Goal: Transaction & Acquisition: Purchase product/service

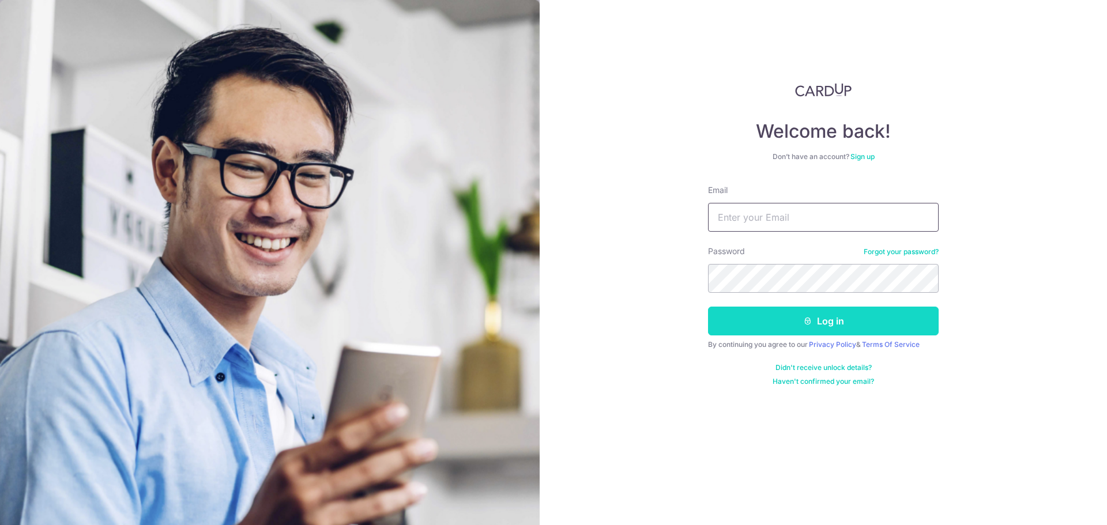
type input "james@maximusracing.com"
click at [807, 325] on icon "submit" at bounding box center [807, 321] width 9 height 9
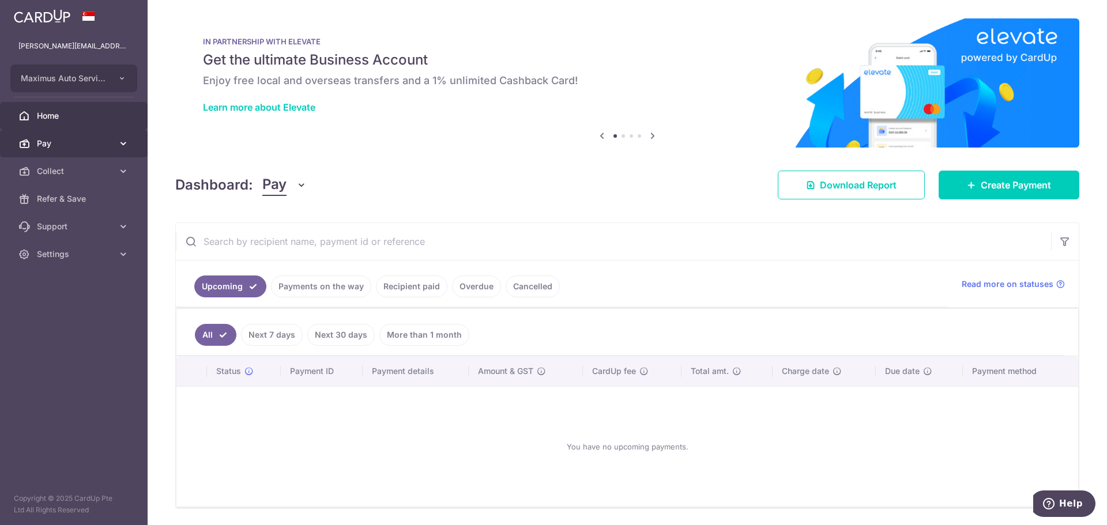
click at [36, 140] on link "Pay" at bounding box center [74, 144] width 148 height 28
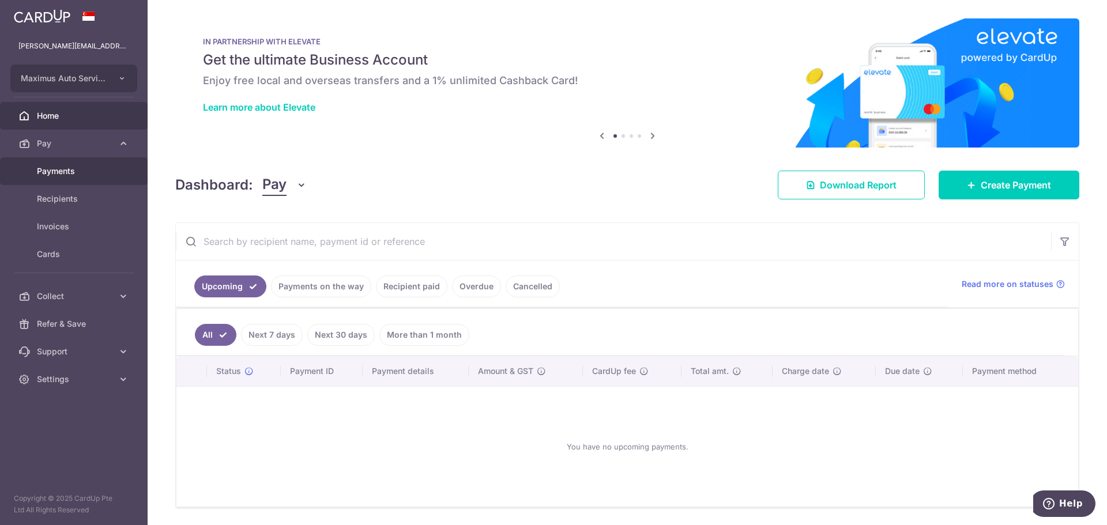
click at [61, 172] on span "Payments" at bounding box center [75, 172] width 76 height 12
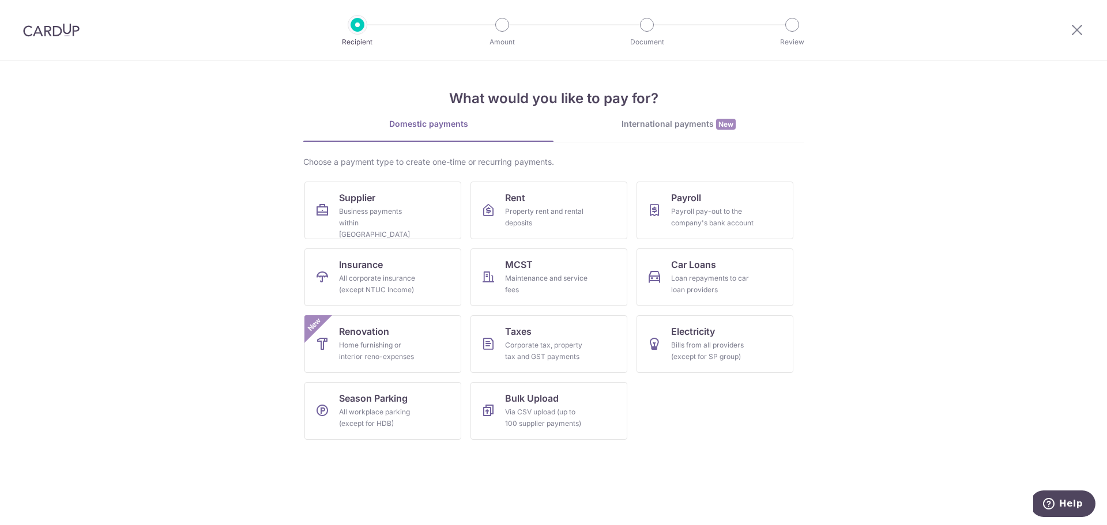
click at [672, 119] on div "International payments New" at bounding box center [679, 124] width 250 height 12
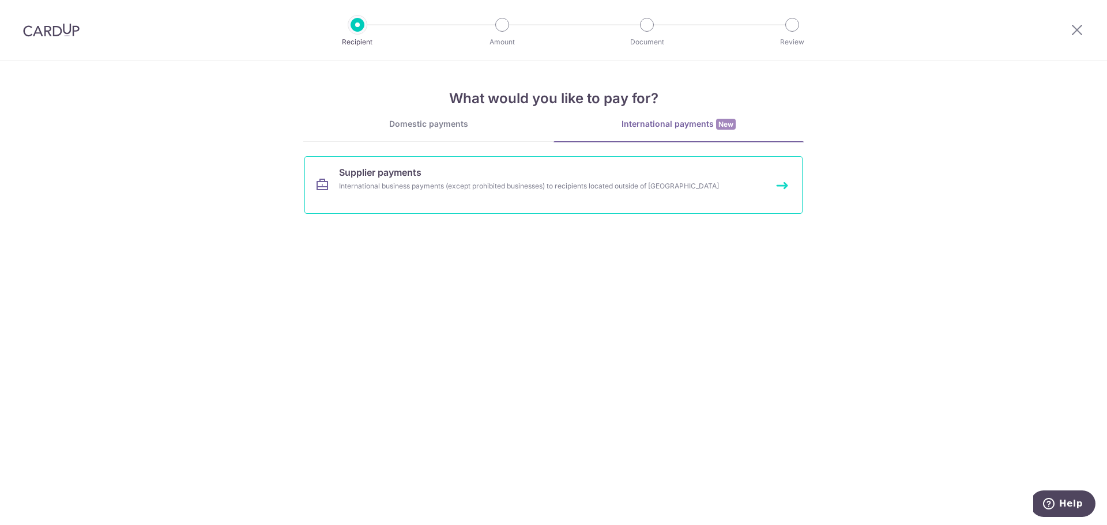
click at [344, 174] on span "Supplier payments" at bounding box center [380, 173] width 82 height 14
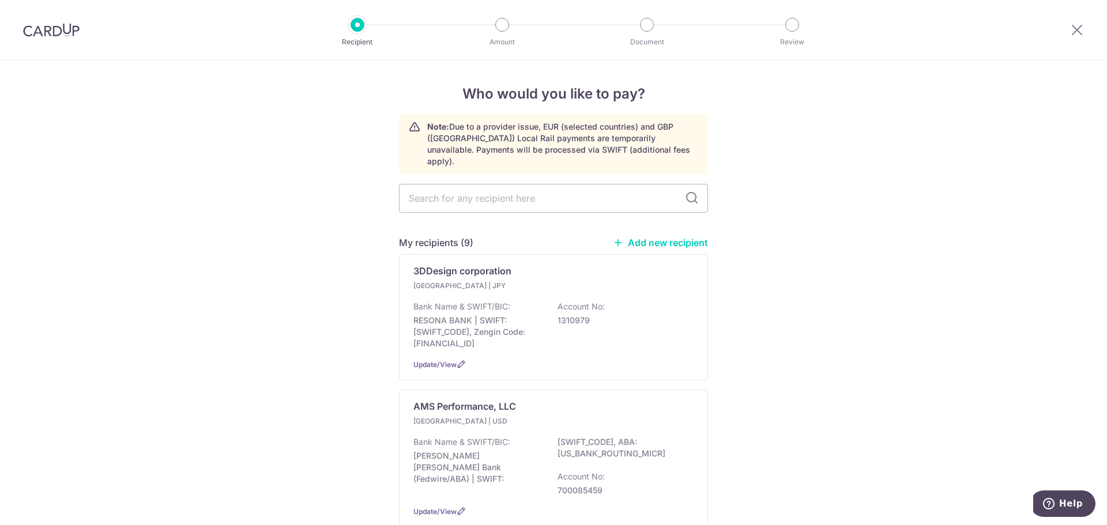
click at [639, 237] on link "Add new recipient" at bounding box center [660, 243] width 95 height 12
select select
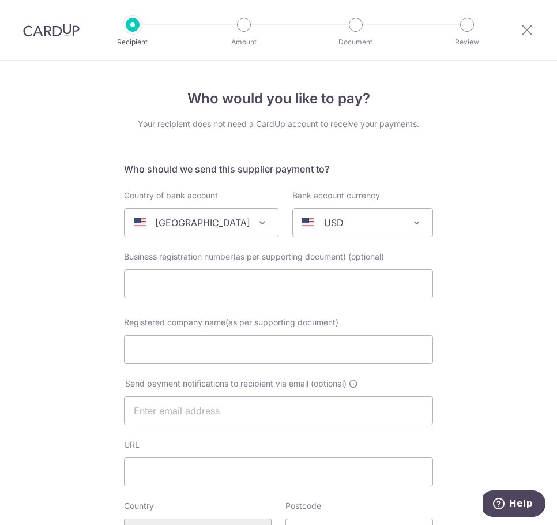
click at [200, 221] on p "[GEOGRAPHIC_DATA]" at bounding box center [202, 223] width 95 height 14
type input "lat"
select select "136"
select select "[GEOGRAPHIC_DATA]"
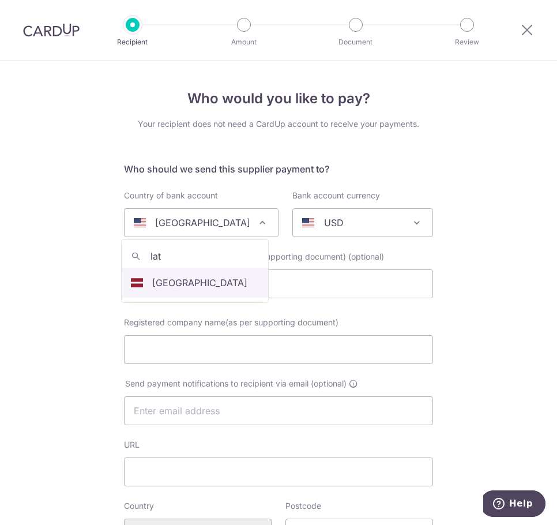
select select
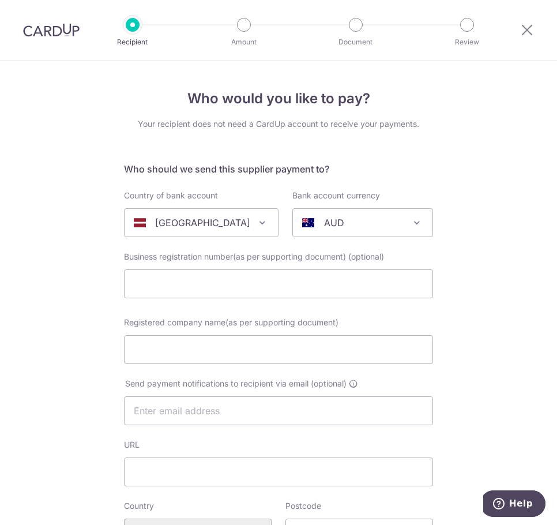
click at [351, 224] on div "AUD" at bounding box center [353, 223] width 103 height 14
type input "eur"
select select "12"
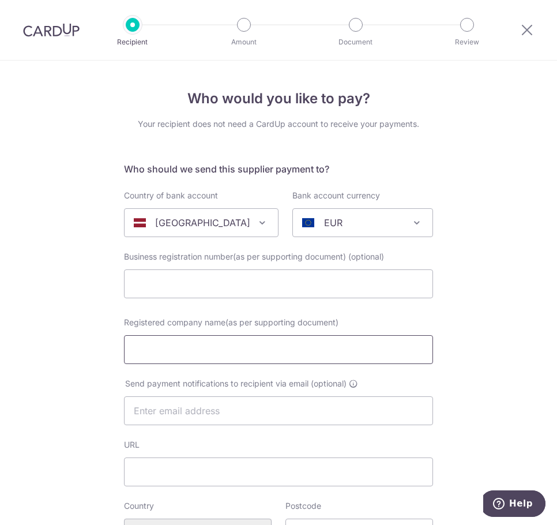
click at [281, 349] on input "Registered company name(as per supporting document)" at bounding box center [278, 349] width 309 height 29
type input "Mercteil SIA"
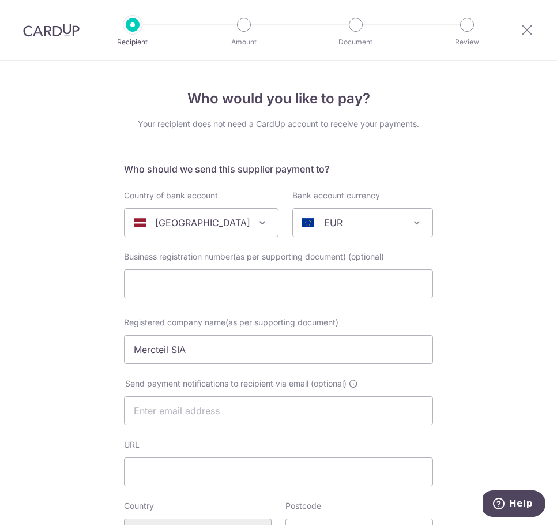
click at [314, 409] on input "text" at bounding box center [278, 410] width 309 height 29
type input "[EMAIL_ADDRESS][DOMAIN_NAME]"
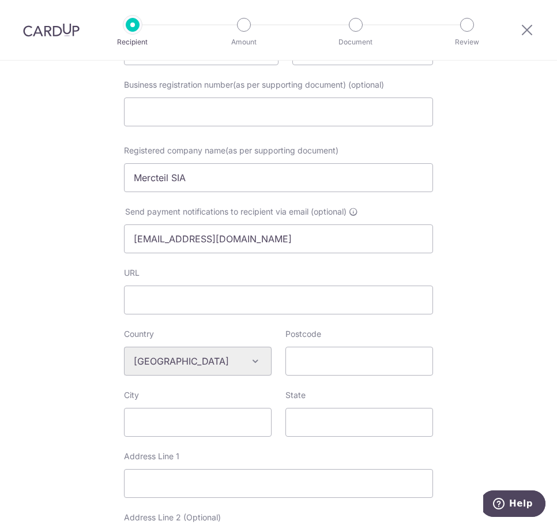
scroll to position [173, 0]
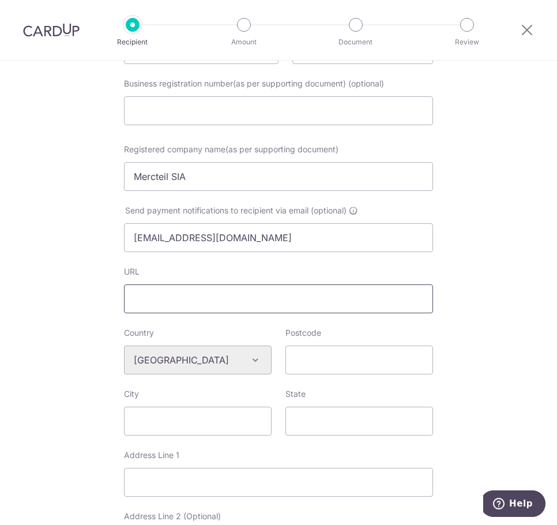
click at [158, 302] on input "URL" at bounding box center [278, 298] width 309 height 29
type input "[DOMAIN_NAME]"
click at [318, 362] on input "Postcode" at bounding box center [359, 359] width 148 height 29
click at [337, 363] on input "Postcode" at bounding box center [359, 359] width 148 height 29
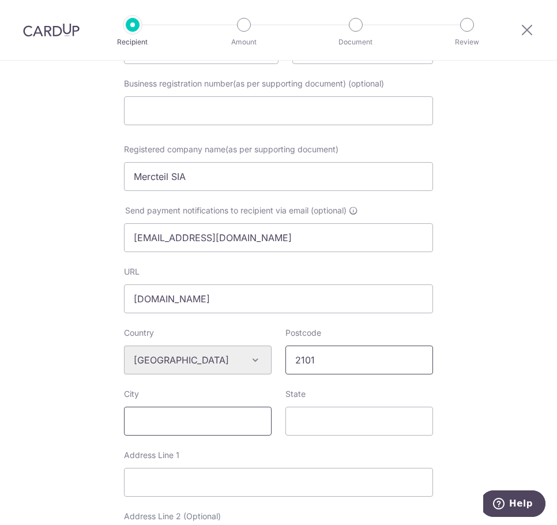
type input "2101"
click at [171, 423] on input "City" at bounding box center [198, 421] width 148 height 29
type input "Marupes"
click at [326, 424] on input "State" at bounding box center [359, 421] width 148 height 29
type input "Novads"
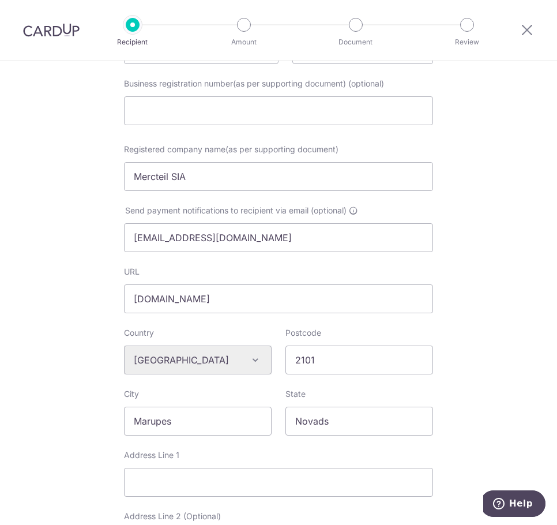
click at [472, 393] on div "Who would you like to pay? Your recipient does not need a CardUp account to rec…" at bounding box center [278, 380] width 557 height 984
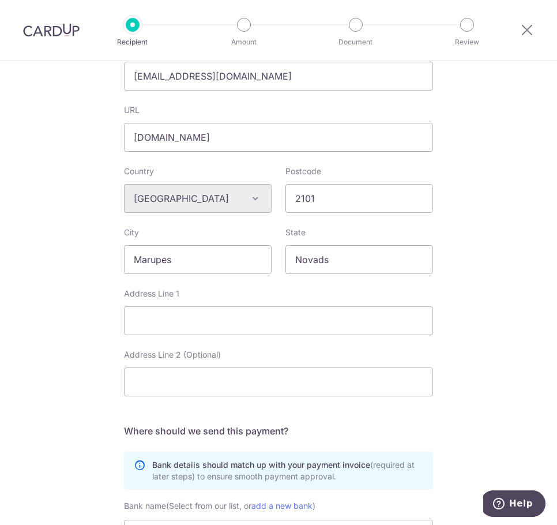
scroll to position [346, 0]
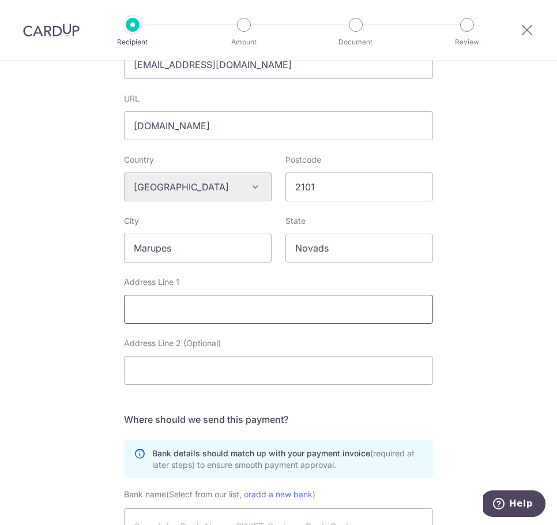
click at [154, 311] on input "Address Line 1" at bounding box center [278, 309] width 309 height 29
paste input "Celares 1, Spilve, Babites pagasts, Marupes novads, LV-2101, Latvija"
type input "Celares 1, Spilve, Babites pagasts, Marupes novads, LV-2101, Latvija"
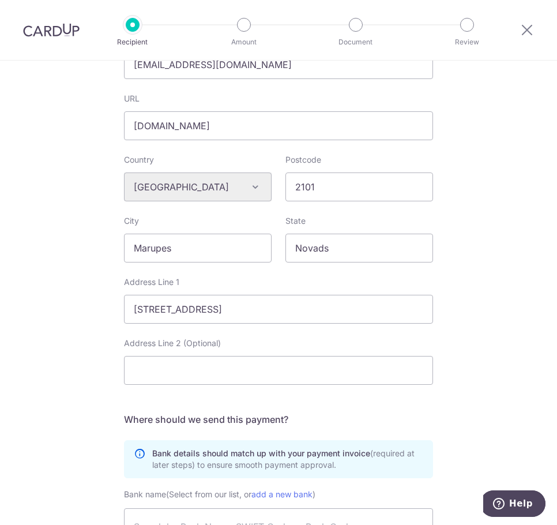
scroll to position [0, 0]
click at [491, 296] on div "Who would you like to pay? Your recipient does not need a CardUp account to rec…" at bounding box center [278, 207] width 557 height 984
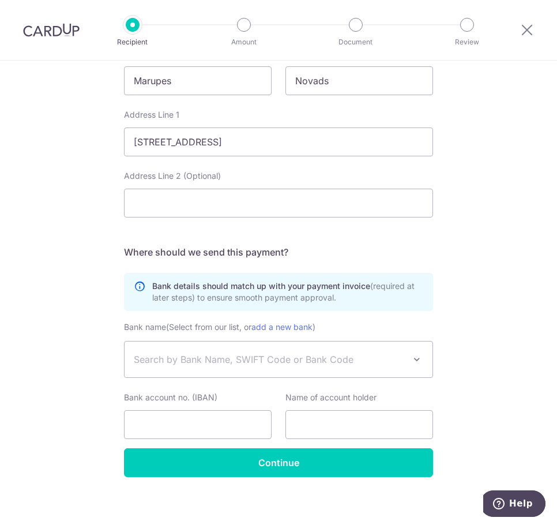
scroll to position [520, 0]
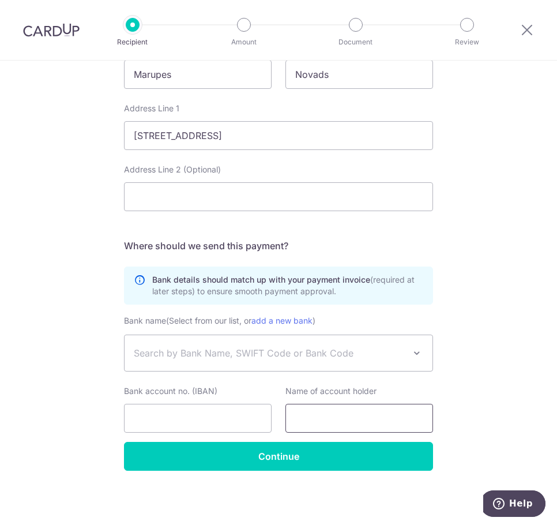
click at [348, 417] on input "text" at bounding box center [359, 418] width 148 height 29
type input "Mercteil SIA"
click at [457, 376] on div "Who would you like to pay? Your recipient does not need a CardUp account to rec…" at bounding box center [278, 33] width 557 height 984
click at [172, 415] on input "Bank account no. (IBAN)" at bounding box center [198, 418] width 148 height 29
click at [204, 417] on input "Bank account no. (IBAN)" at bounding box center [198, 418] width 148 height 29
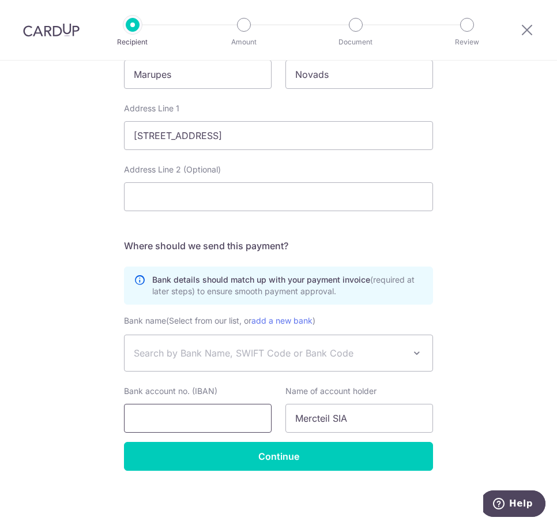
paste input "LT21 3250 0062 8295 4695"
type input "LT21 3250 0062 8295 4695"
click at [490, 304] on div "Who would you like to pay? Your recipient does not need a CardUp account to rec…" at bounding box center [278, 33] width 557 height 984
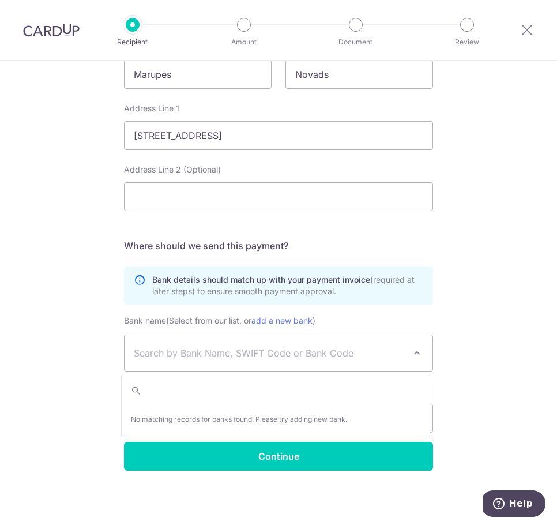
click at [413, 347] on span at bounding box center [417, 353] width 14 height 14
type input "r"
click at [478, 322] on div "Who would you like to pay? Your recipient does not need a CardUp account to rec…" at bounding box center [278, 33] width 557 height 984
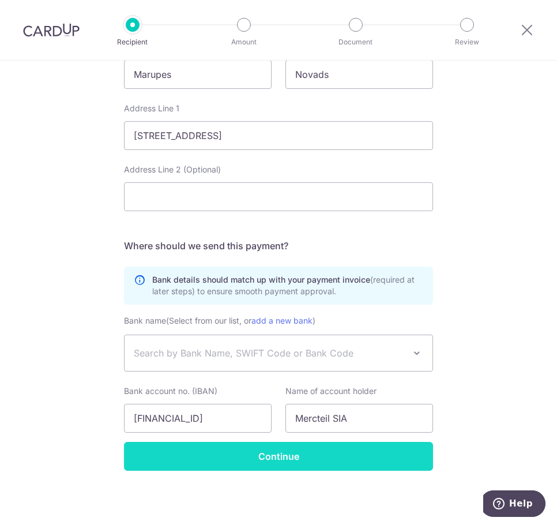
click at [301, 455] on input "Continue" at bounding box center [278, 456] width 309 height 29
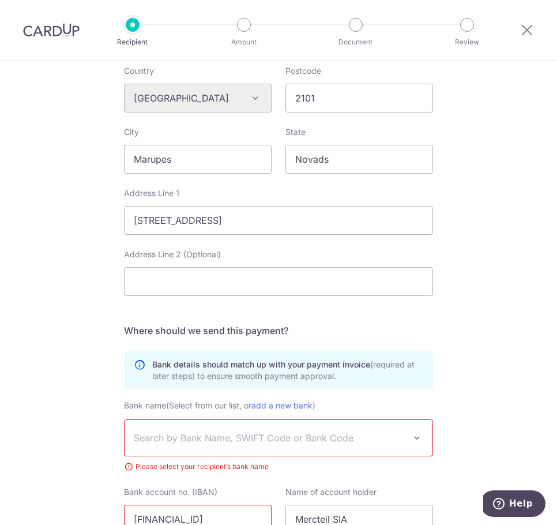
scroll to position [563, 0]
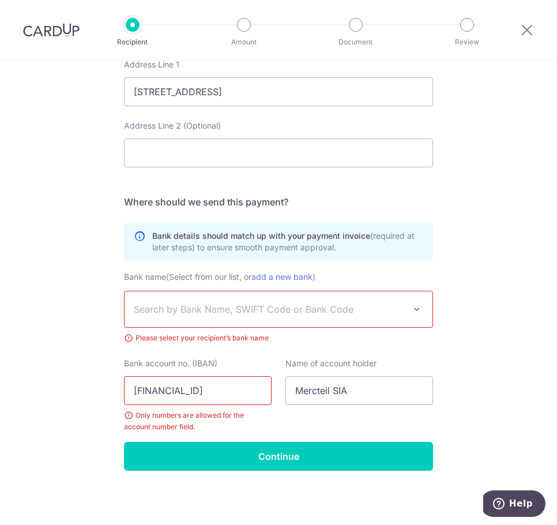
click at [267, 313] on span "Search by Bank Name, SWIFT Code or Bank Code" at bounding box center [269, 309] width 271 height 14
click at [455, 283] on div "Who would you like to pay? Your recipient does not need a CardUp account to rec…" at bounding box center [278, 11] width 557 height 1028
click at [304, 279] on link "add a new bank" at bounding box center [281, 277] width 61 height 10
click at [125, 291] on select "Bank name (Select from our list, or add a new bank )" at bounding box center [124, 291] width 1 height 1
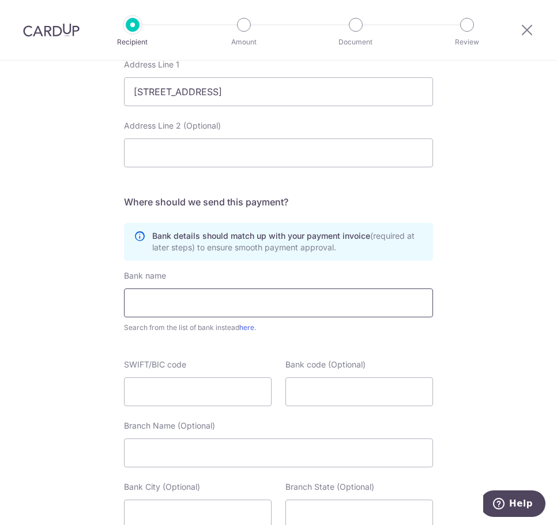
click at [188, 299] on input "text" at bounding box center [278, 302] width 309 height 29
type input "Bank Revolut Payments UAB"
click at [469, 272] on div "Who would you like to pay? Your recipient does not need a CardUp account to rec…" at bounding box center [278, 110] width 557 height 1226
click at [242, 327] on link "here" at bounding box center [246, 327] width 15 height 9
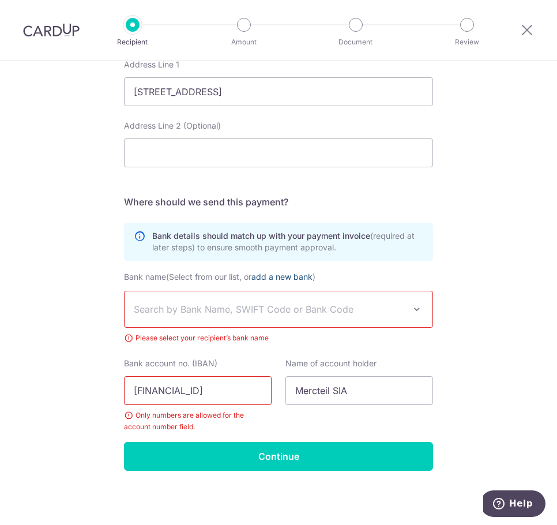
click at [292, 274] on link "add a new bank" at bounding box center [281, 277] width 61 height 10
click at [125, 291] on select "Bank name (Select from our list, or add a new bank )" at bounding box center [124, 291] width 1 height 1
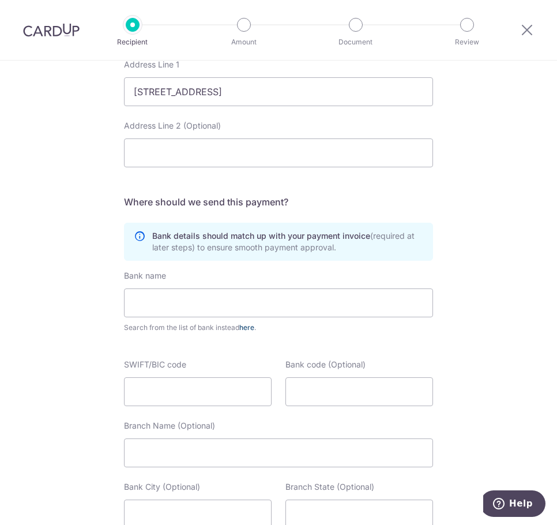
click at [245, 325] on link "here" at bounding box center [246, 327] width 15 height 9
select select
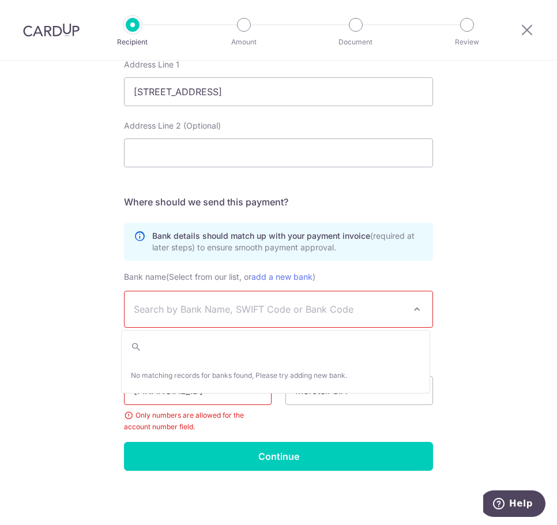
click at [218, 316] on span "Search by Bank Name, SWIFT Code or Bank Code" at bounding box center [279, 309] width 308 height 36
type input "r"
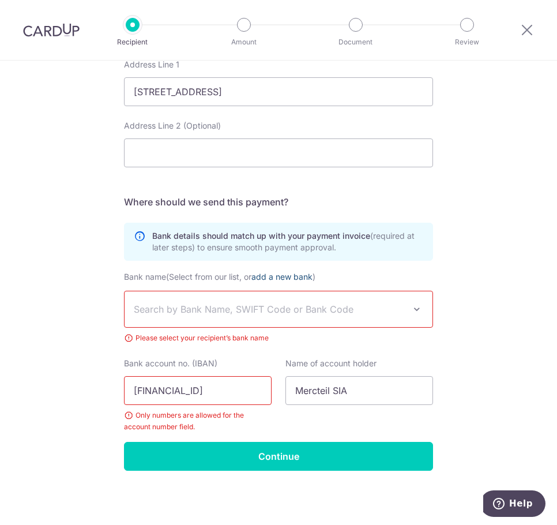
click at [293, 276] on link "add a new bank" at bounding box center [281, 277] width 61 height 10
click at [125, 291] on select "Bank name (Select from our list, or add a new bank )" at bounding box center [124, 291] width 1 height 1
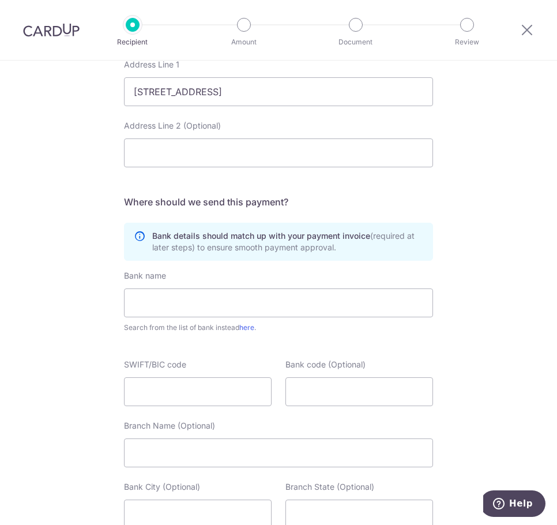
click at [293, 276] on div "Bank name Search from the list of bank instead here ." at bounding box center [278, 301] width 309 height 63
click at [196, 303] on input "text" at bounding box center [278, 302] width 309 height 29
click at [182, 308] on input "Bank Revolut Payments UAB" at bounding box center [278, 302] width 309 height 29
click at [182, 306] on input "Bank Revolut Payments UAB" at bounding box center [278, 302] width 309 height 29
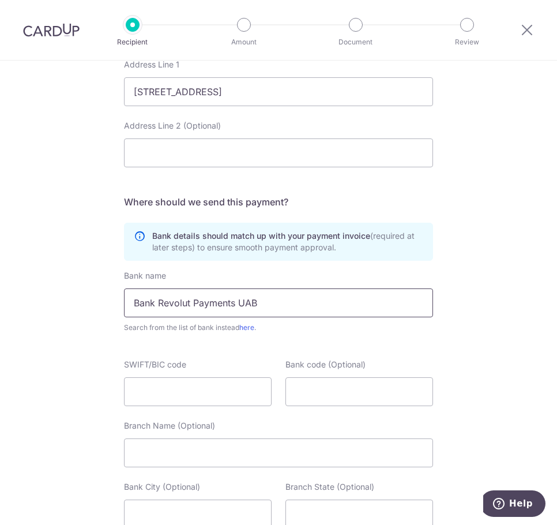
paste input "Revolut Bank"
type input "Revolut Bank UAB"
click at [486, 291] on div "Who would you like to pay? Your recipient does not need a CardUp account to rec…" at bounding box center [278, 110] width 557 height 1226
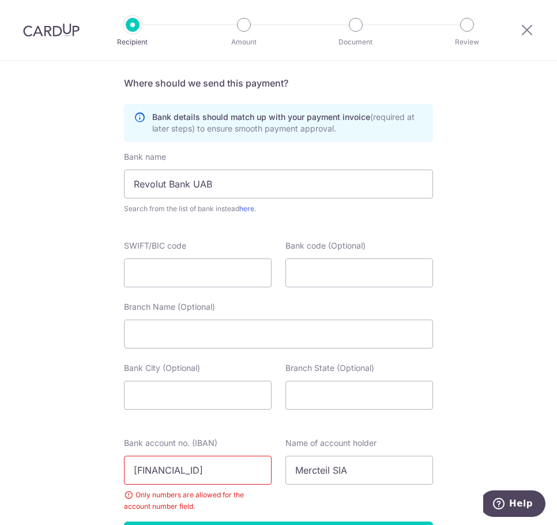
scroll to position [736, 0]
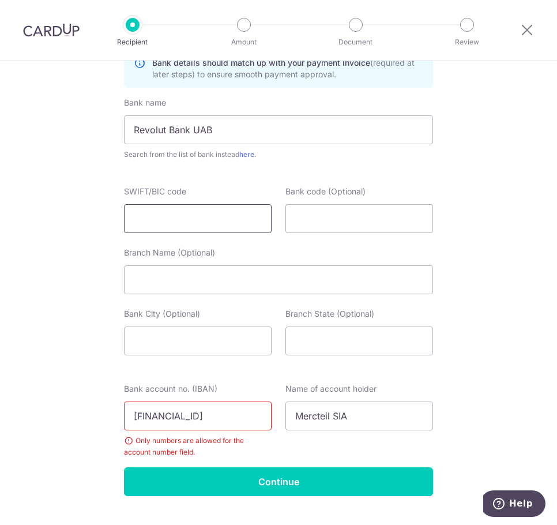
click at [193, 217] on input "SWIFT/BIC code" at bounding box center [198, 218] width 148 height 29
paste input "REVOLT21"
type input "REVOLT21"
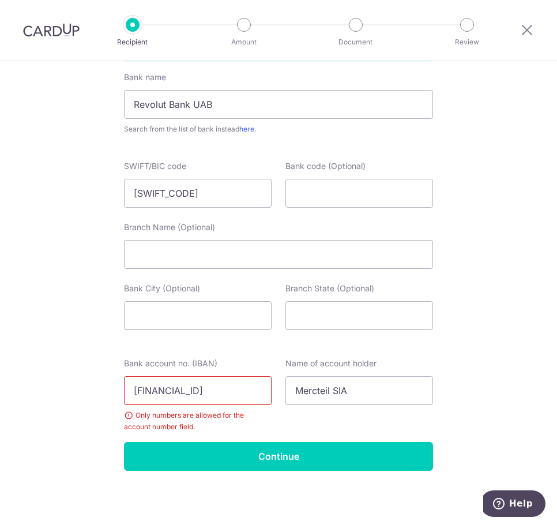
click at [152, 390] on input "[FINANCIAL_ID]" at bounding box center [198, 390] width 148 height 29
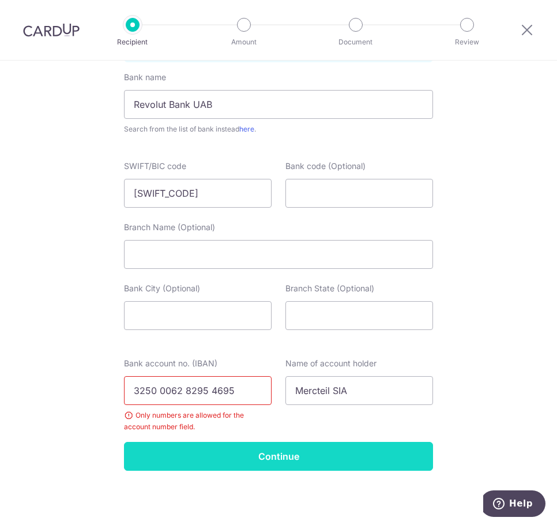
type input "3250 0062 8295 4695"
click at [220, 465] on input "Continue" at bounding box center [278, 456] width 309 height 29
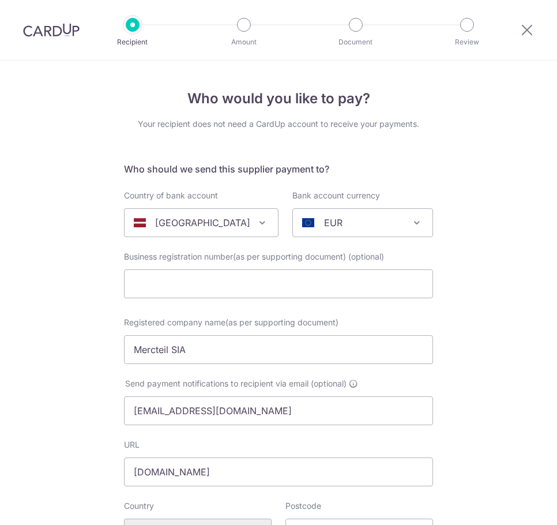
scroll to position [825, 0]
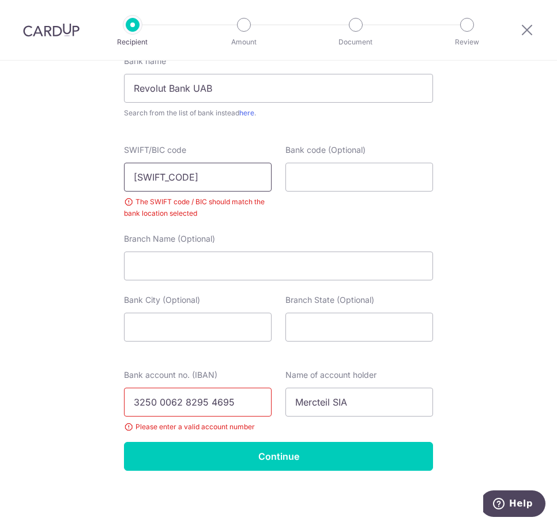
click at [163, 177] on input "[SWIFT_CODE]" at bounding box center [198, 177] width 148 height 29
paste input "VUALT2VTPS"
type input "[SWIFT_CODE]"
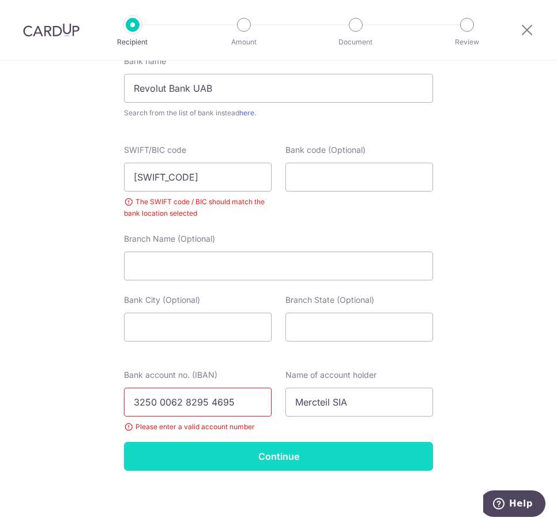
click at [277, 450] on input "Continue" at bounding box center [278, 456] width 309 height 29
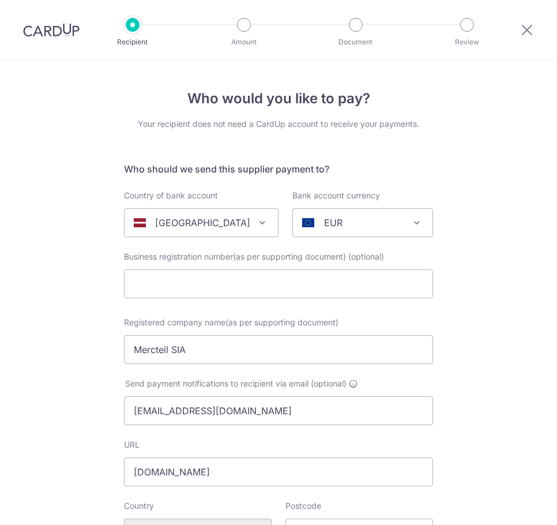
scroll to position [825, 0]
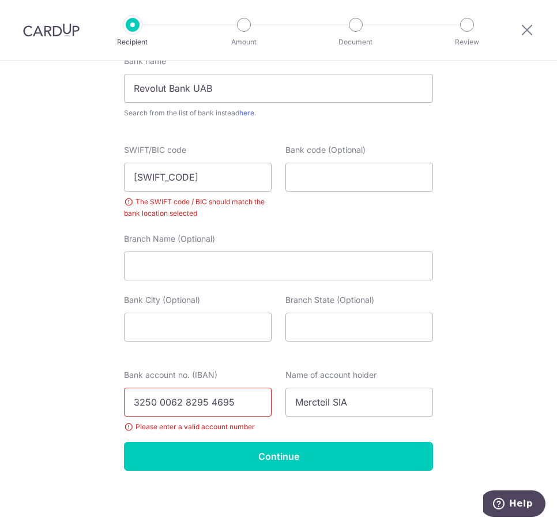
click at [157, 403] on input "3250 0062 8295 4695" at bounding box center [198, 402] width 148 height 29
type input "3250 062 8295 4695"
drag, startPoint x: 232, startPoint y: 403, endPoint x: 84, endPoint y: 411, distance: 148.4
click at [186, 402] on input "Bank account no. (IBAN)" at bounding box center [198, 402] width 148 height 29
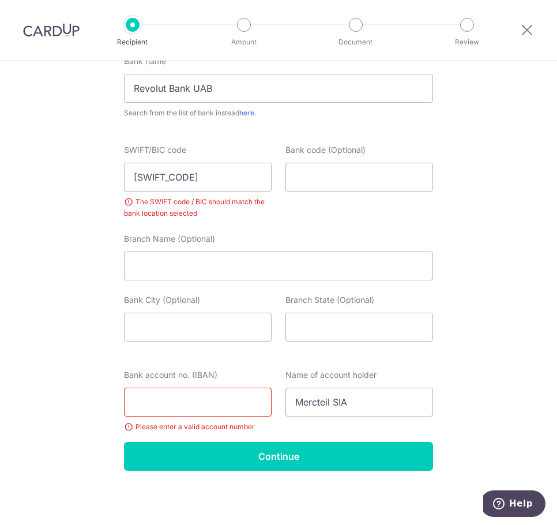
paste input "LT21 3250 0062 8295 4695"
click at [154, 402] on input "LT21 3250 0062 8295 4695" at bounding box center [198, 402] width 148 height 29
click at [177, 401] on input "LT213250 0062 8295 4695" at bounding box center [198, 402] width 148 height 29
click at [202, 400] on input "LT2132500062 8295 4695" at bounding box center [198, 402] width 148 height 29
click at [201, 401] on input "LT2132500062 8295 4695" at bounding box center [198, 402] width 148 height 29
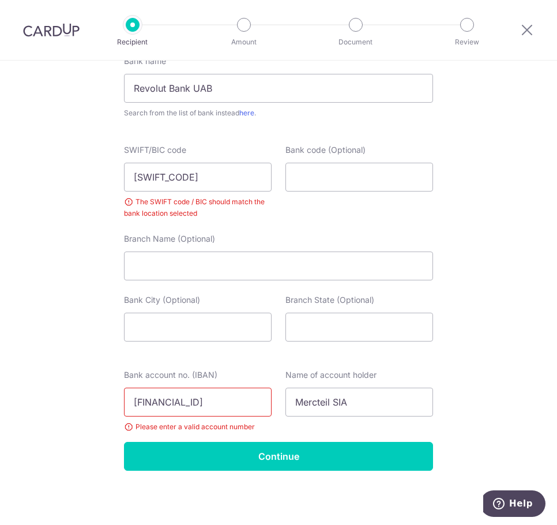
drag, startPoint x: 223, startPoint y: 403, endPoint x: 241, endPoint y: 392, distance: 21.8
click at [224, 401] on input "LT21325000628295 4695" at bounding box center [198, 402] width 148 height 29
click at [245, 401] on input "LT213250006282954695" at bounding box center [198, 402] width 148 height 29
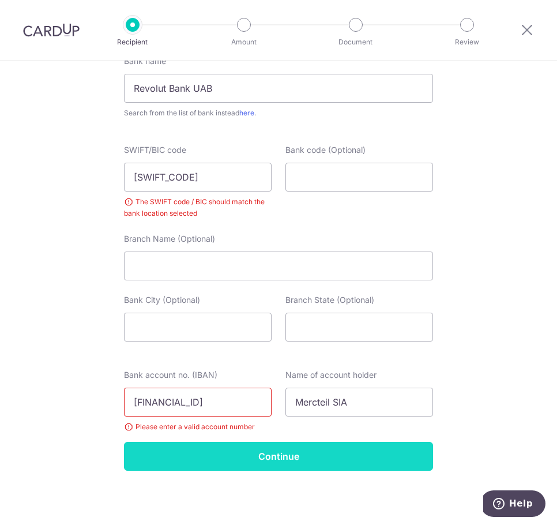
type input "LT213250006282954695"
click at [233, 449] on input "Continue" at bounding box center [278, 456] width 309 height 29
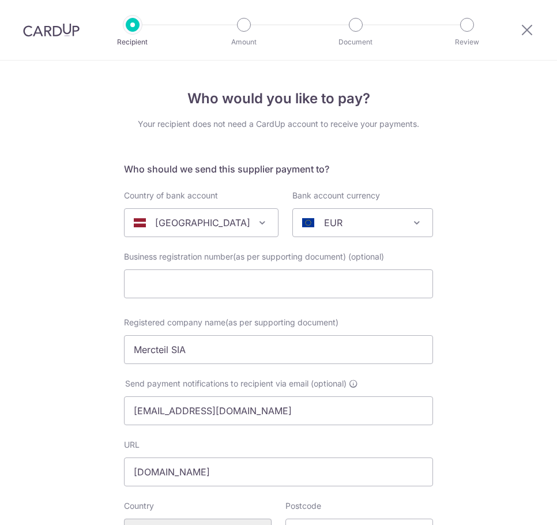
scroll to position [837, 0]
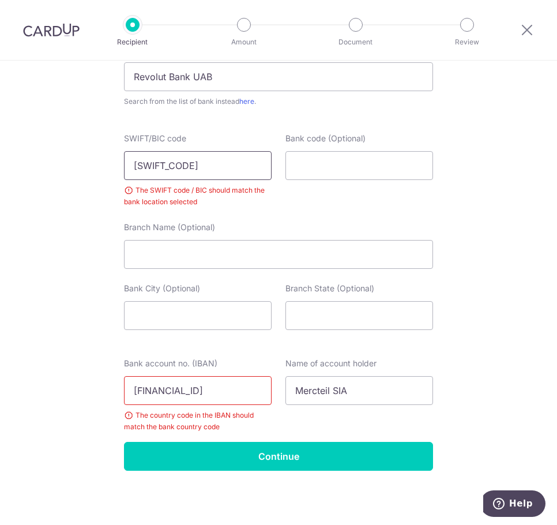
click at [213, 166] on input "[SWIFT_CODE]" at bounding box center [198, 165] width 148 height 29
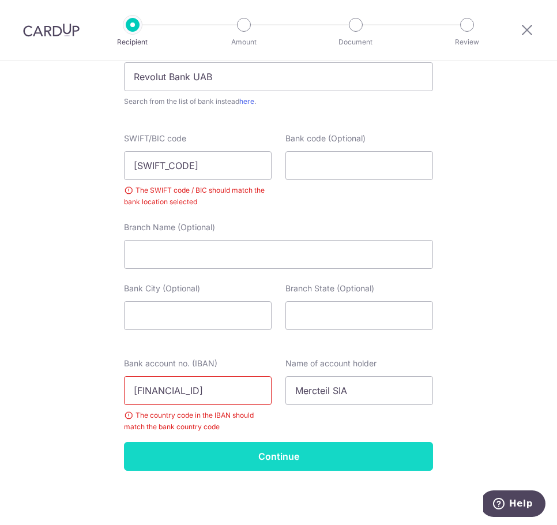
click at [144, 464] on input "Continue" at bounding box center [278, 456] width 309 height 29
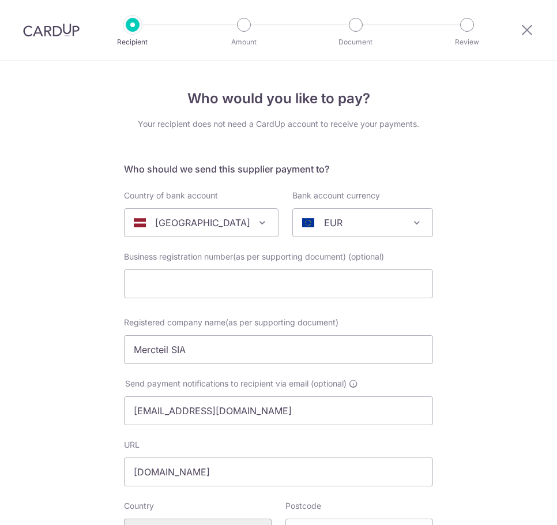
scroll to position [837, 0]
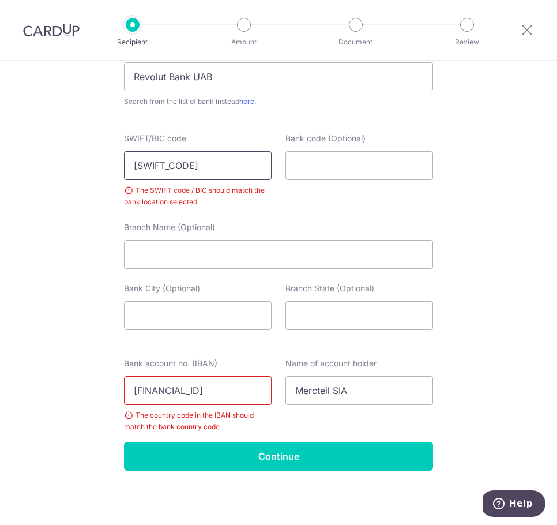
click at [155, 166] on input "[SWIFT_CODE]" at bounding box center [198, 165] width 148 height 29
paste input "text"
type input "[SWIFT_CODE]"
click at [418, 206] on div "Bank code (Optional)" at bounding box center [359, 170] width 161 height 75
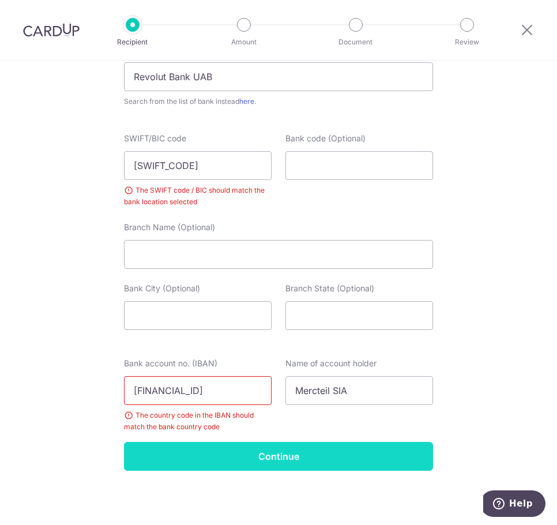
click at [259, 458] on input "Continue" at bounding box center [278, 456] width 309 height 29
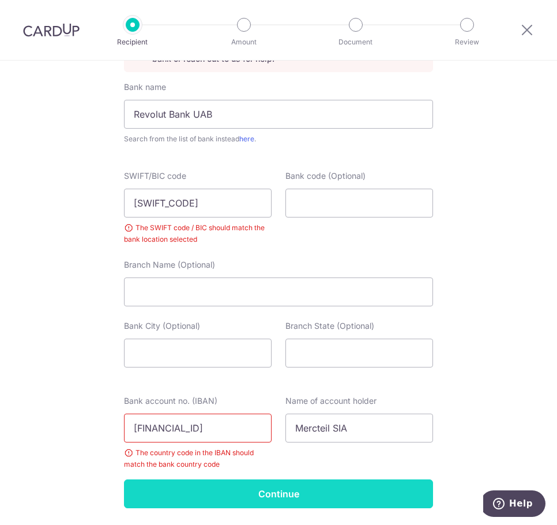
scroll to position [779, 0]
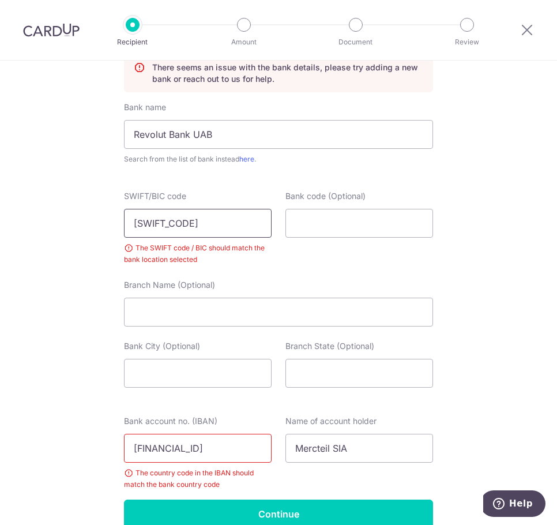
click at [152, 223] on input "RVUALT2V" at bounding box center [198, 223] width 148 height 29
paste input "EVOLT21"
type input "[SWIFT_CODE]"
click at [423, 260] on div "Bank code (Optional)" at bounding box center [359, 227] width 161 height 75
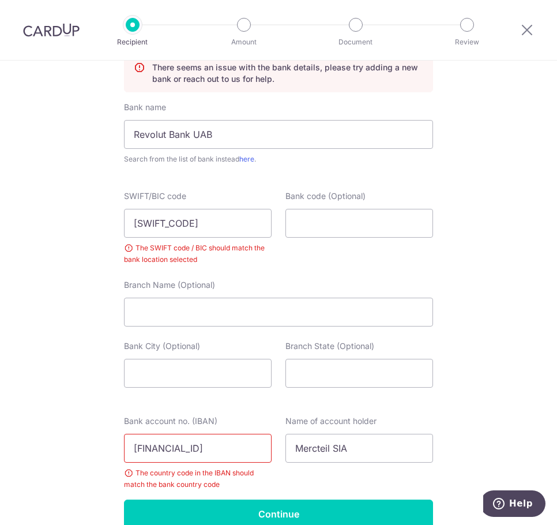
click at [179, 448] on input "[FINANCIAL_ID]" at bounding box center [198, 448] width 148 height 29
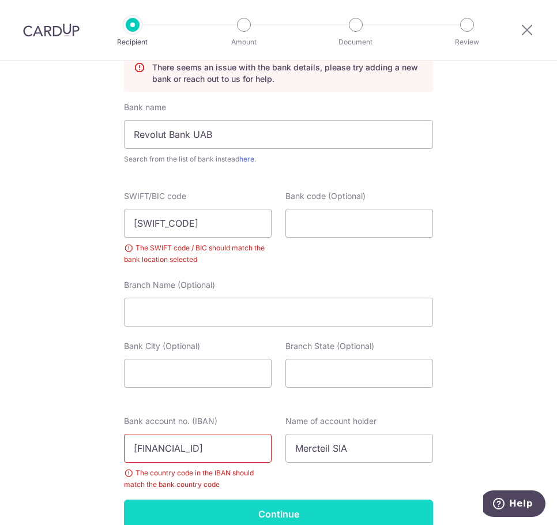
click at [327, 512] on input "Continue" at bounding box center [278, 513] width 309 height 29
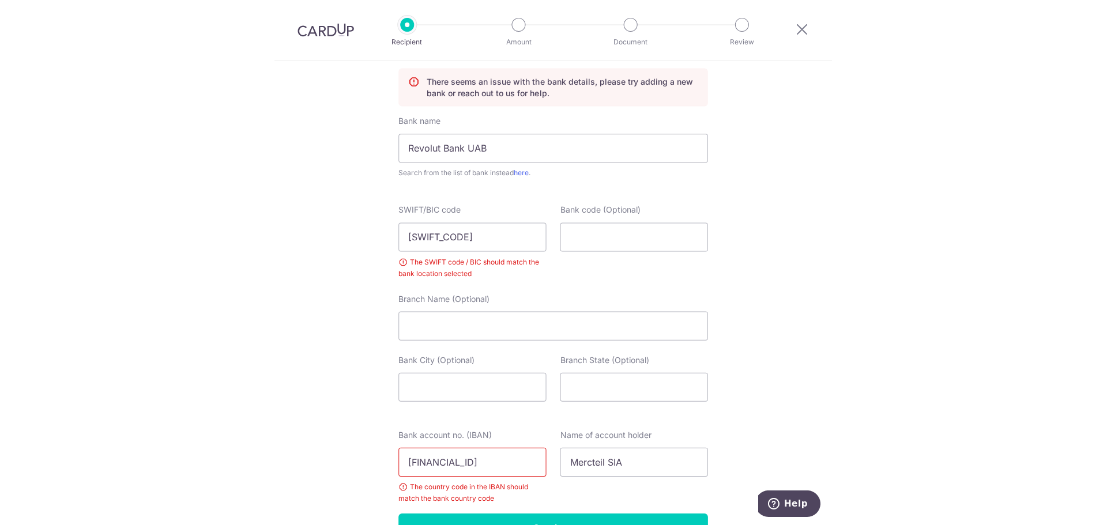
scroll to position [767, 0]
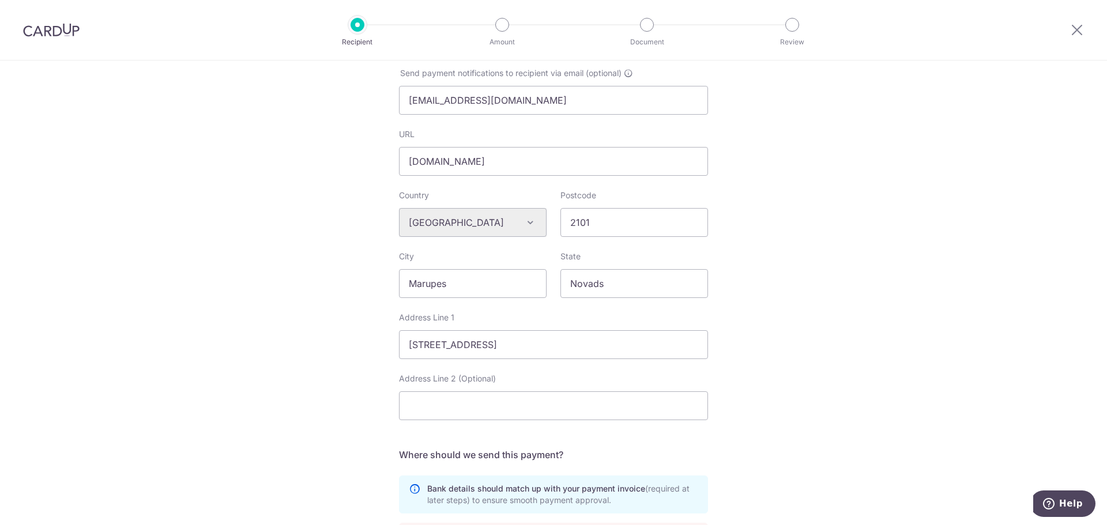
scroll to position [0, 0]
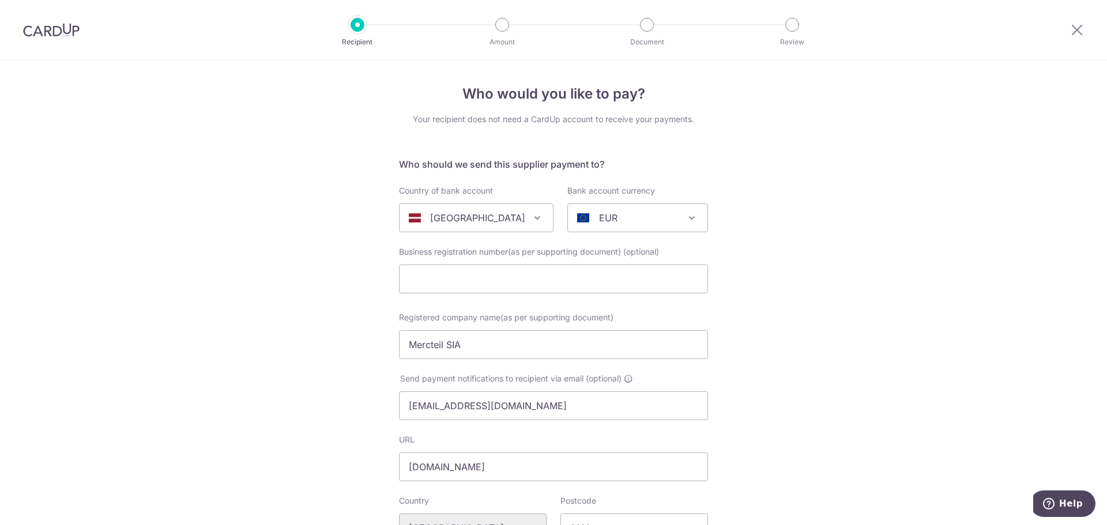
click at [55, 38] on div at bounding box center [51, 30] width 103 height 60
click at [61, 25] on img at bounding box center [51, 30] width 57 height 14
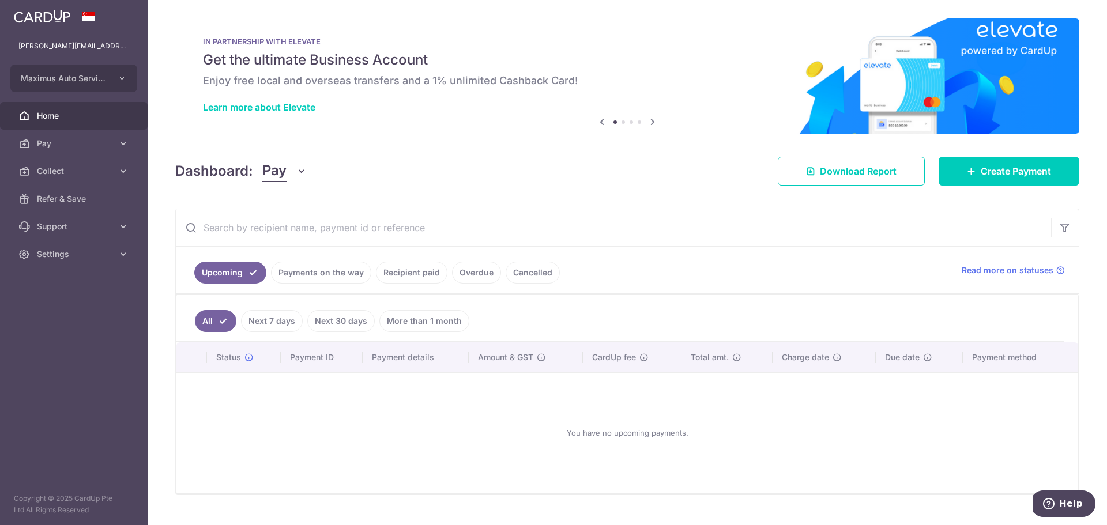
scroll to position [24, 0]
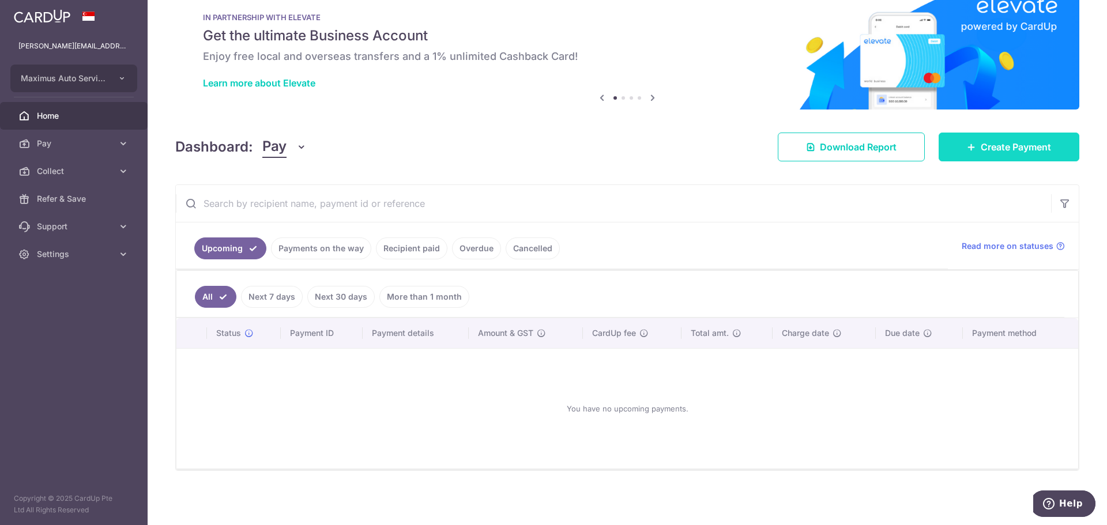
click at [556, 146] on span "Create Payment" at bounding box center [1016, 147] width 70 height 14
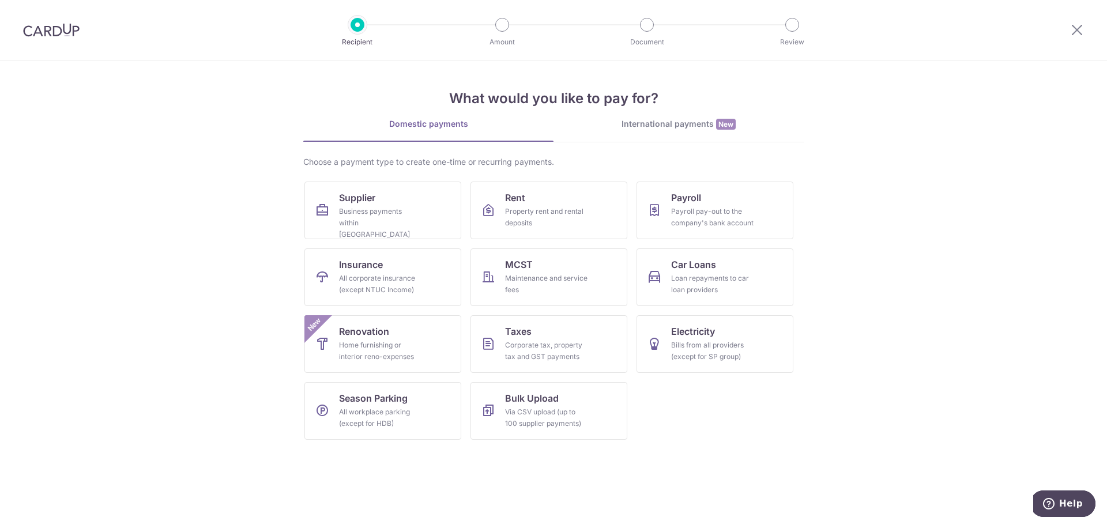
click at [556, 128] on div "International payments New" at bounding box center [679, 124] width 250 height 12
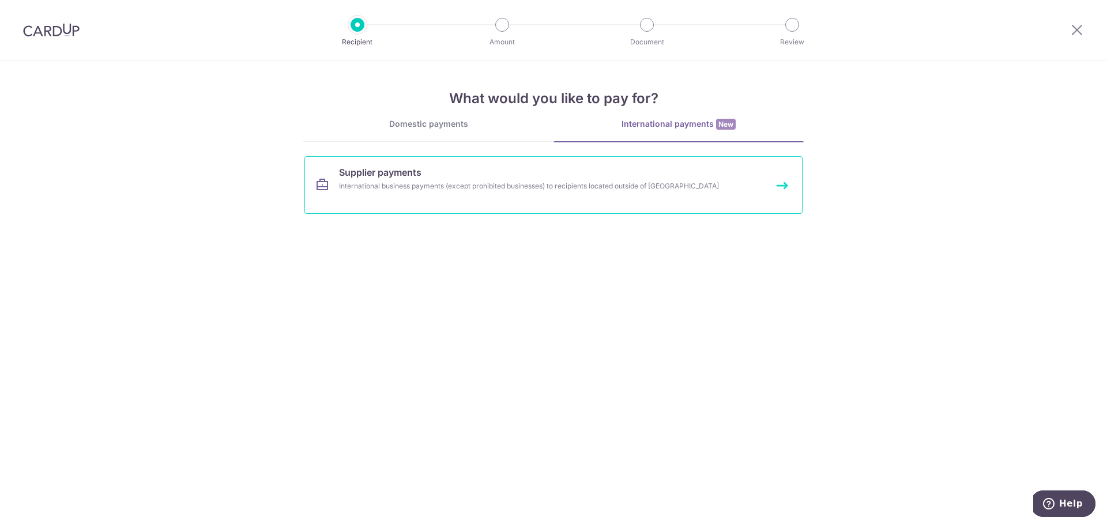
click at [556, 188] on div "International business payments (except prohibited businesses) to recipients lo…" at bounding box center [538, 186] width 398 height 12
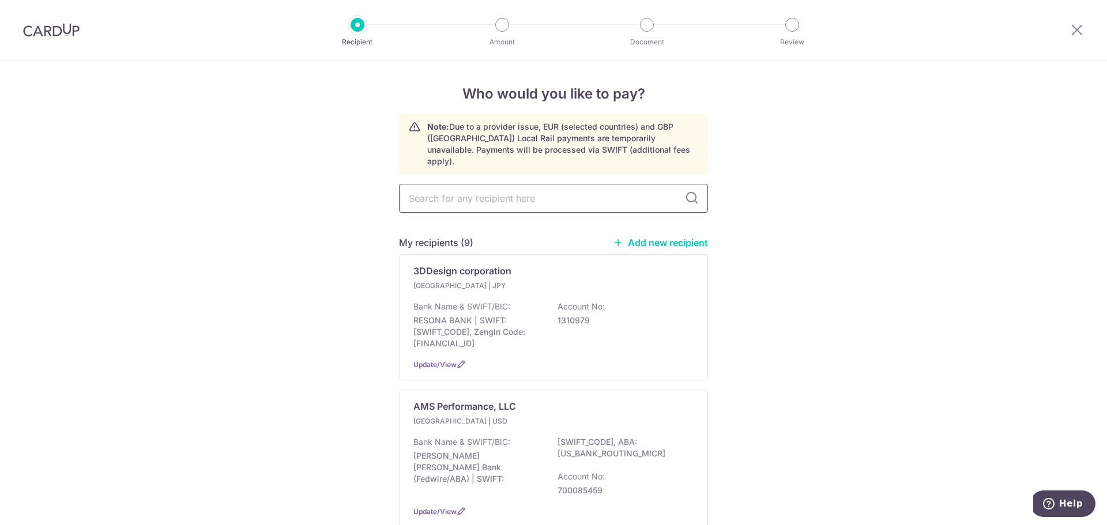
click at [603, 190] on input "text" at bounding box center [553, 198] width 309 height 29
type input "merc"
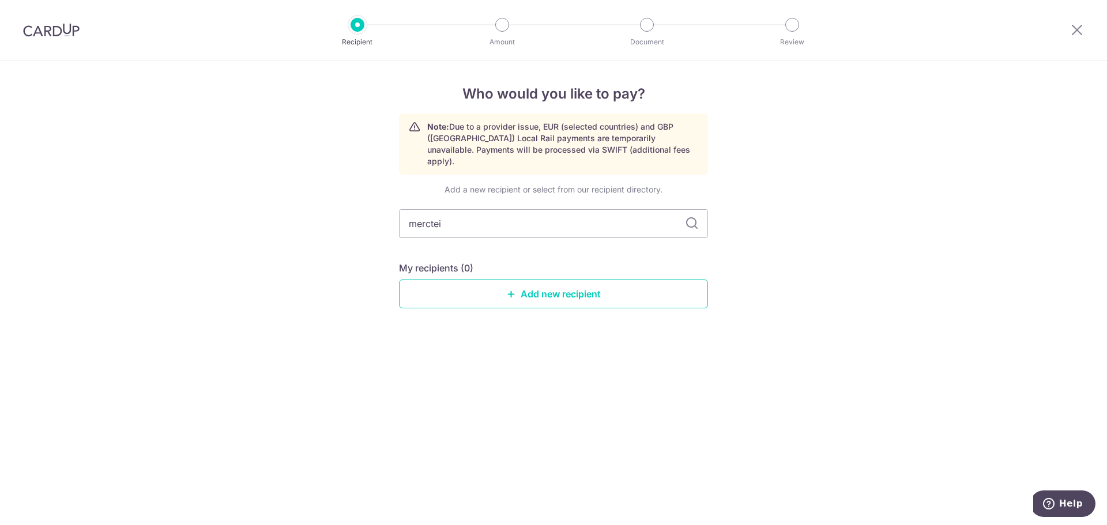
type input "mercteil"
type input "m"
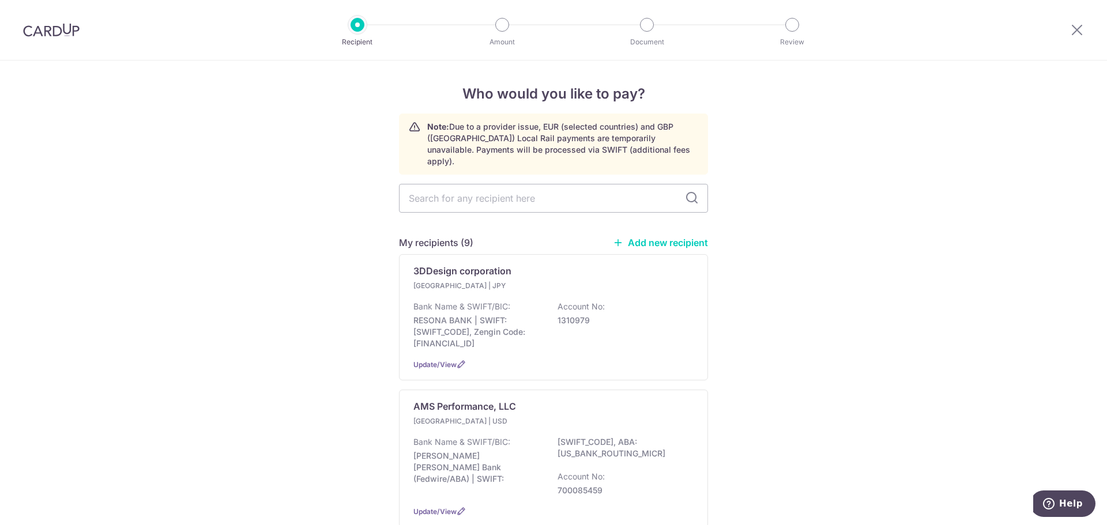
click at [656, 237] on link "Add new recipient" at bounding box center [660, 243] width 95 height 12
select select
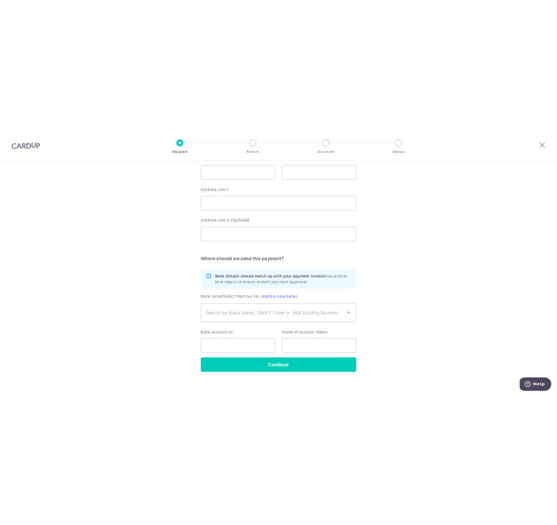
scroll to position [514, 0]
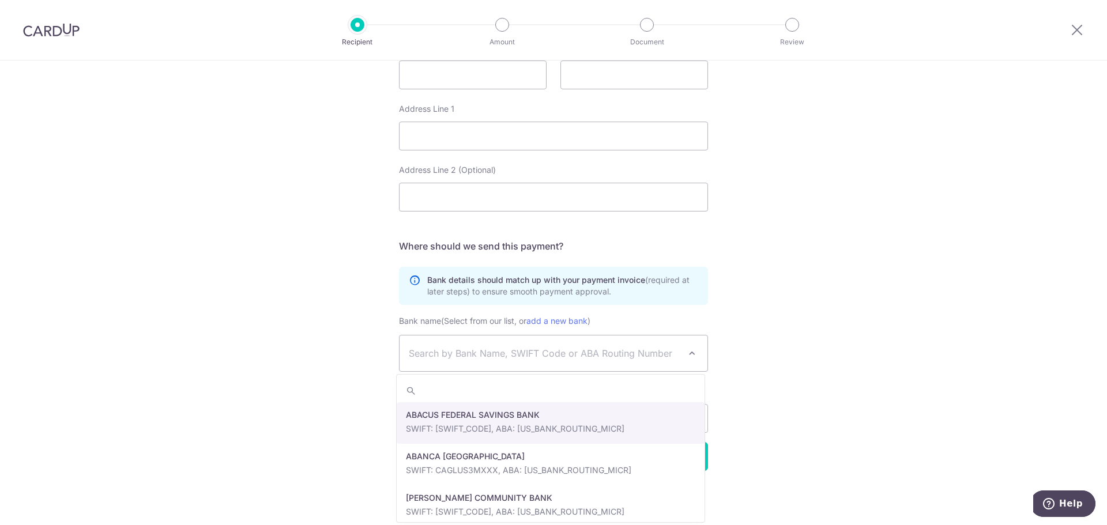
click at [550, 355] on span "Search by Bank Name, SWIFT Code or ABA Routing Number" at bounding box center [544, 354] width 271 height 14
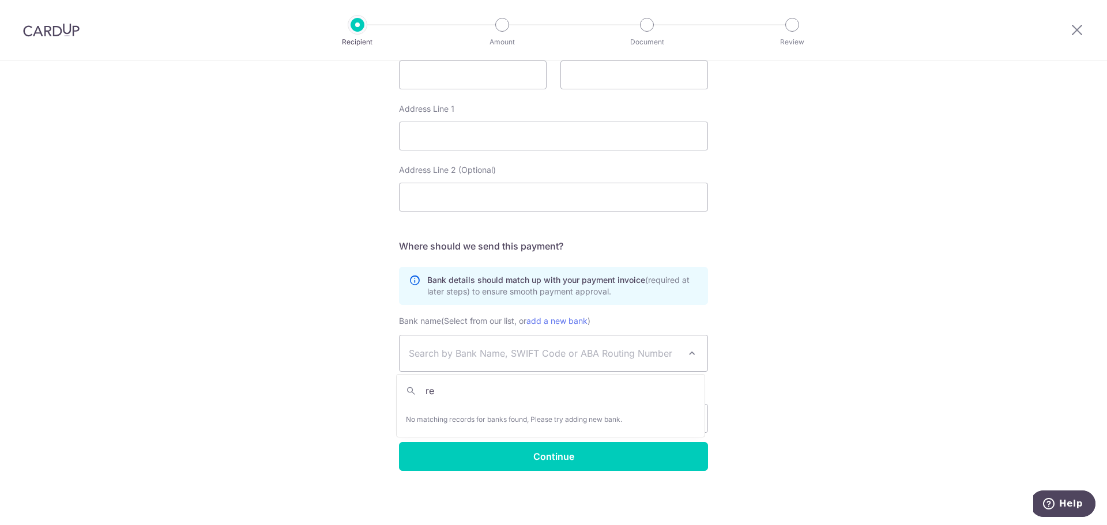
type input "r"
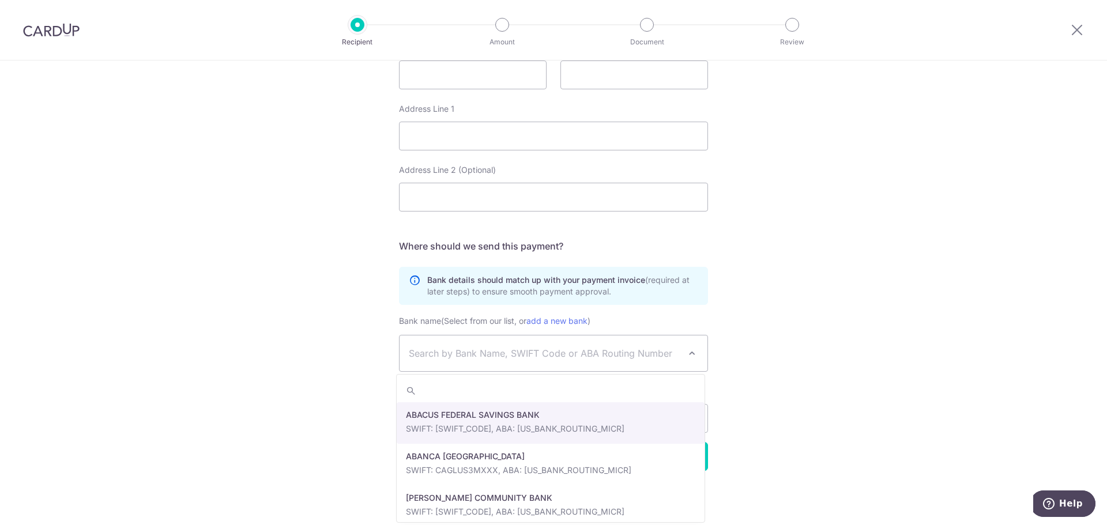
type input "r"
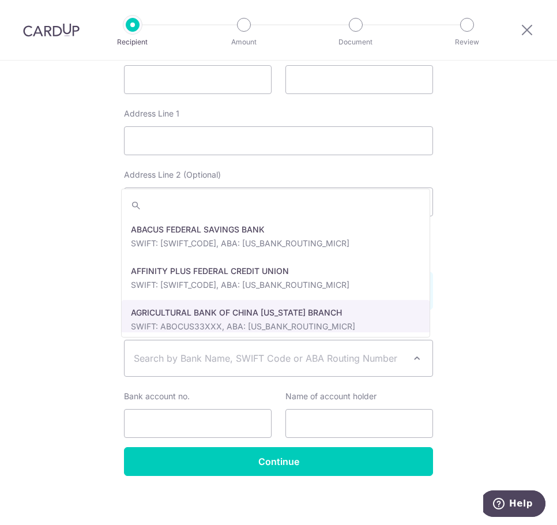
click at [189, 362] on span "Search by Bank Name, SWIFT Code or ABA Routing Number" at bounding box center [269, 358] width 271 height 14
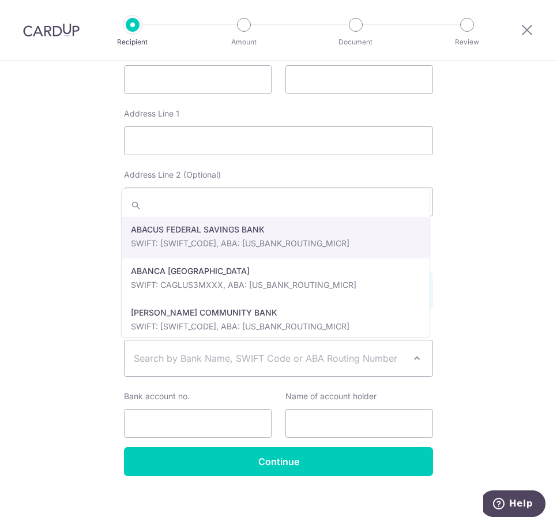
click at [167, 359] on span "Search by Bank Name, SWIFT Code or ABA Routing Number" at bounding box center [269, 358] width 271 height 14
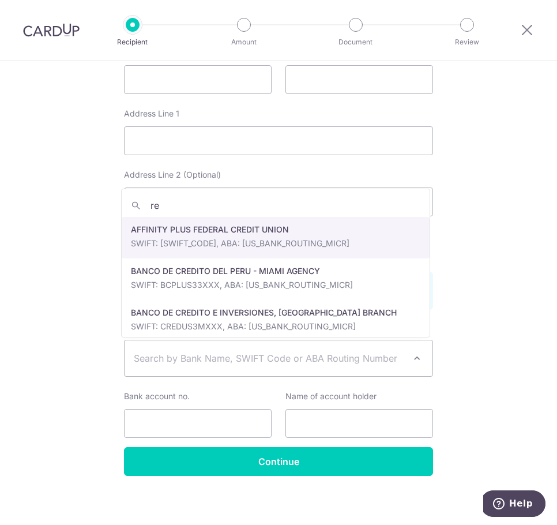
type input "r"
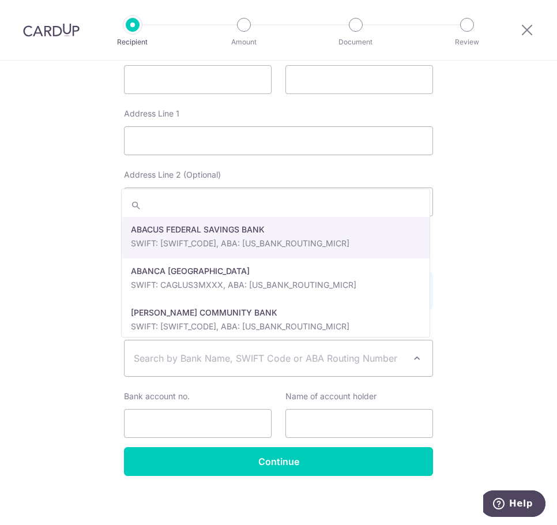
click at [237, 202] on input "search" at bounding box center [276, 205] width 308 height 23
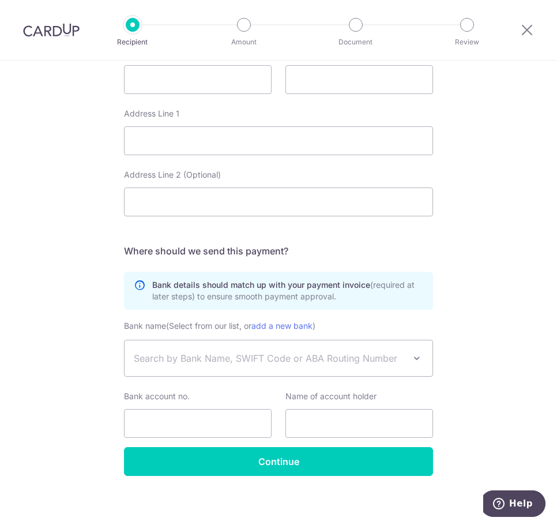
click at [535, 209] on div "Who would you like to pay? Your recipient does not need a CardUp account to rec…" at bounding box center [278, 38] width 557 height 984
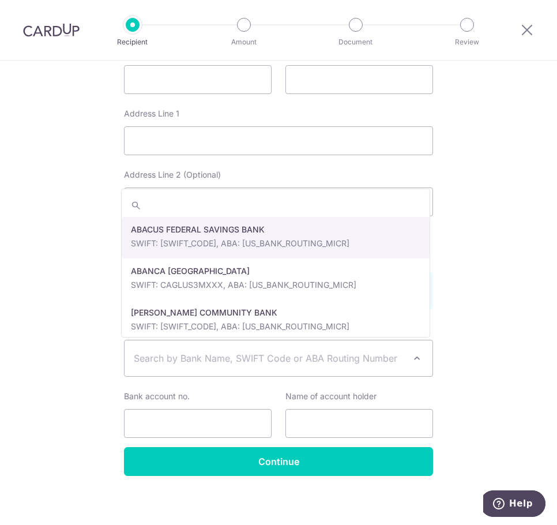
click at [206, 367] on span "Search by Bank Name, SWIFT Code or ABA Routing Number" at bounding box center [279, 358] width 308 height 36
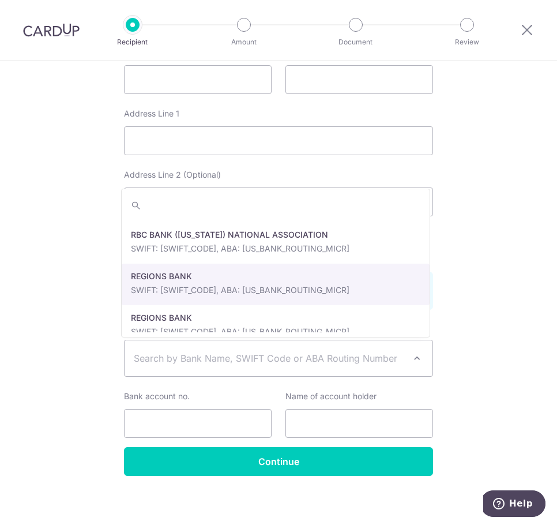
scroll to position [22234, 0]
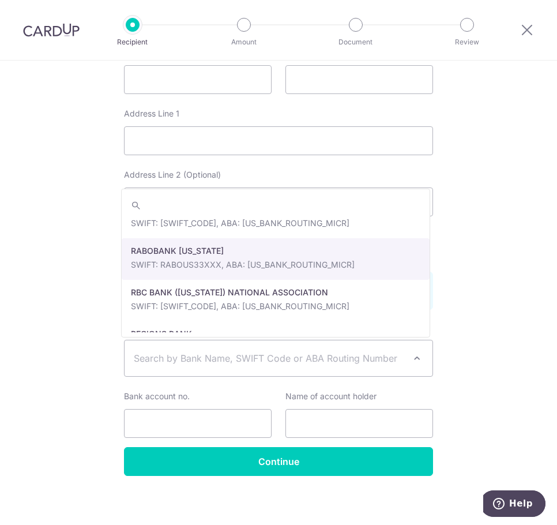
click at [483, 261] on div "Who would you like to pay? Your recipient does not need a CardUp account to rec…" at bounding box center [278, 38] width 557 height 984
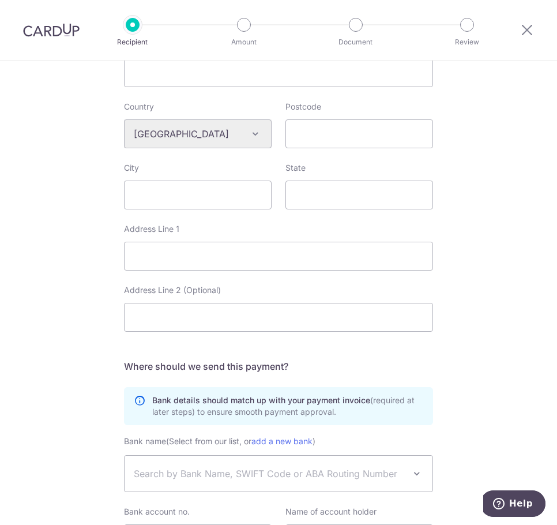
scroll to position [0, 0]
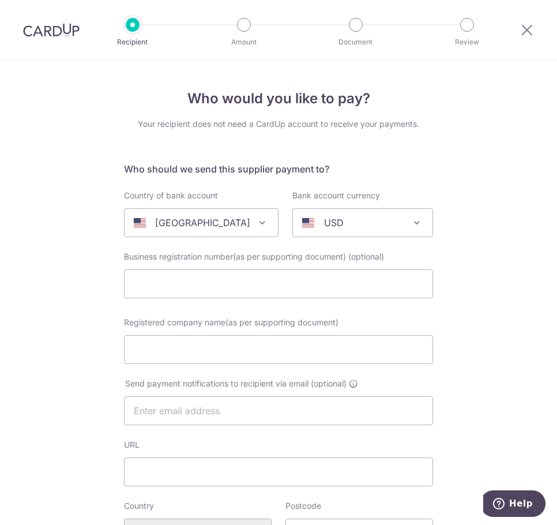
click at [155, 227] on p "[GEOGRAPHIC_DATA]" at bounding box center [202, 223] width 95 height 14
type input "lithu"
select select "134"
select select "[GEOGRAPHIC_DATA]"
select select
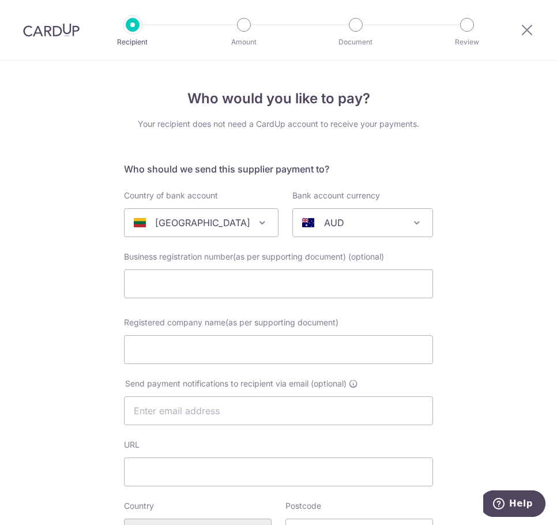
click at [356, 223] on div "AUD" at bounding box center [353, 223] width 103 height 14
type input "eur"
select select "12"
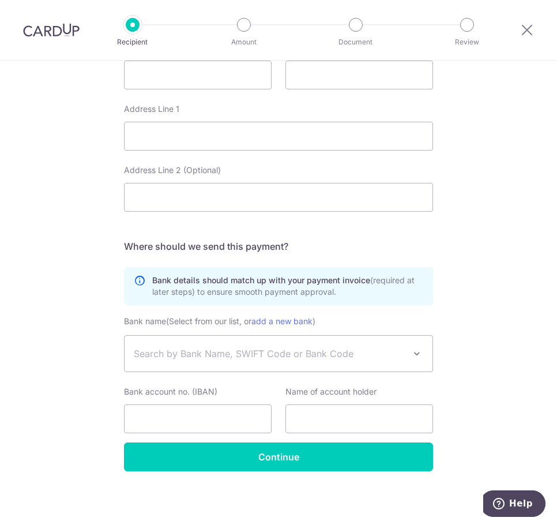
scroll to position [520, 0]
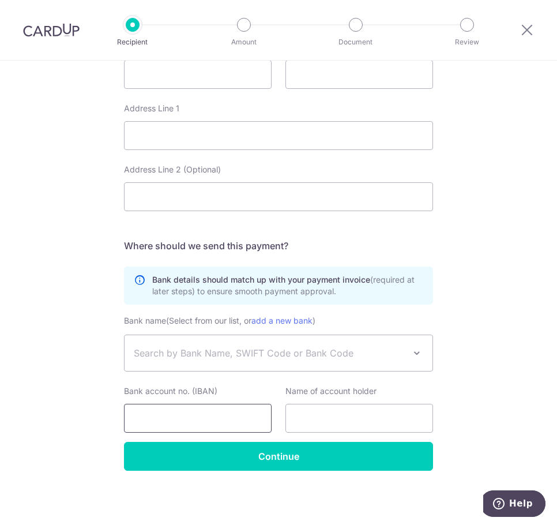
click at [147, 418] on input "Bank account no. (IBAN)" at bounding box center [198, 418] width 148 height 29
paste input "LT21 3250 0062 8295 4695"
type input "LT21 3250 0062 8295 4695"
click at [346, 421] on input "text" at bounding box center [359, 418] width 148 height 29
type input "Mercteil SIA"
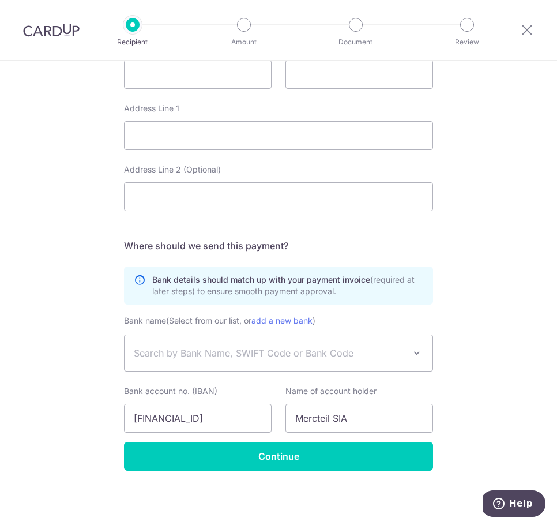
click at [480, 364] on div "Who would you like to pay? Your recipient does not need a CardUp account to rec…" at bounding box center [278, 33] width 557 height 984
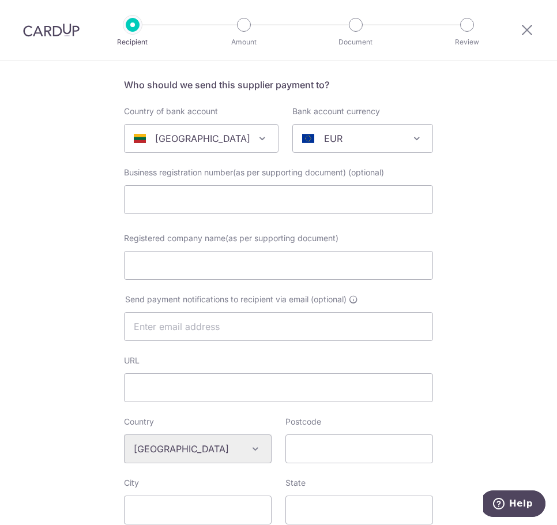
scroll to position [58, 0]
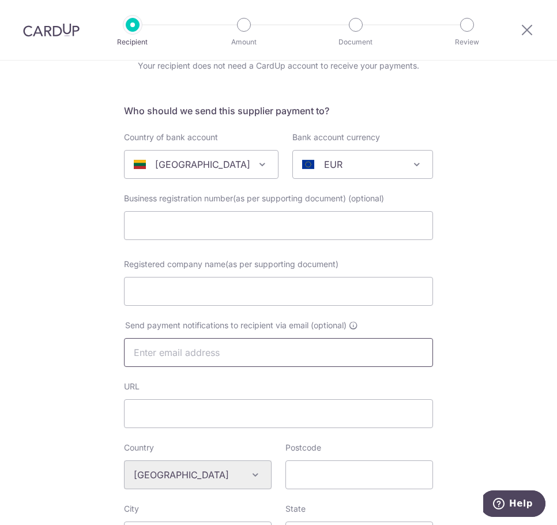
click at [257, 359] on input "text" at bounding box center [278, 352] width 309 height 29
type input "info@mercteil.com"
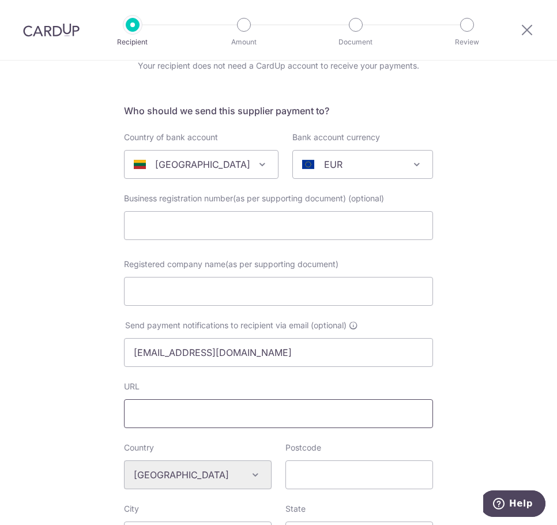
click at [180, 415] on input "URL" at bounding box center [278, 413] width 309 height 29
type input "mercteil.com"
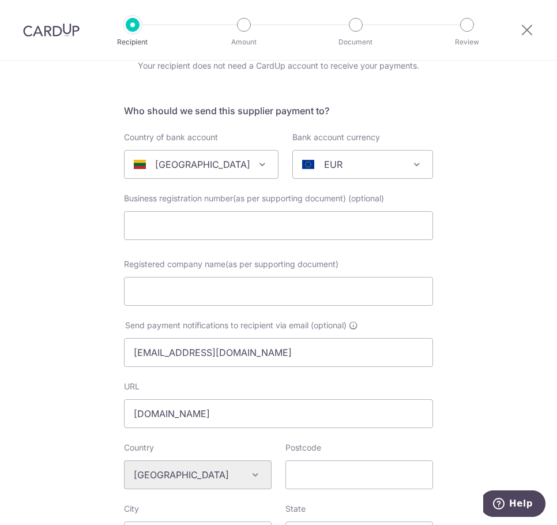
click at [408, 437] on div "URL mercteil.com Telephone" at bounding box center [278, 411] width 323 height 61
click at [518, 398] on div "Who would you like to pay? Your recipient does not need a CardUp account to rec…" at bounding box center [278, 494] width 557 height 984
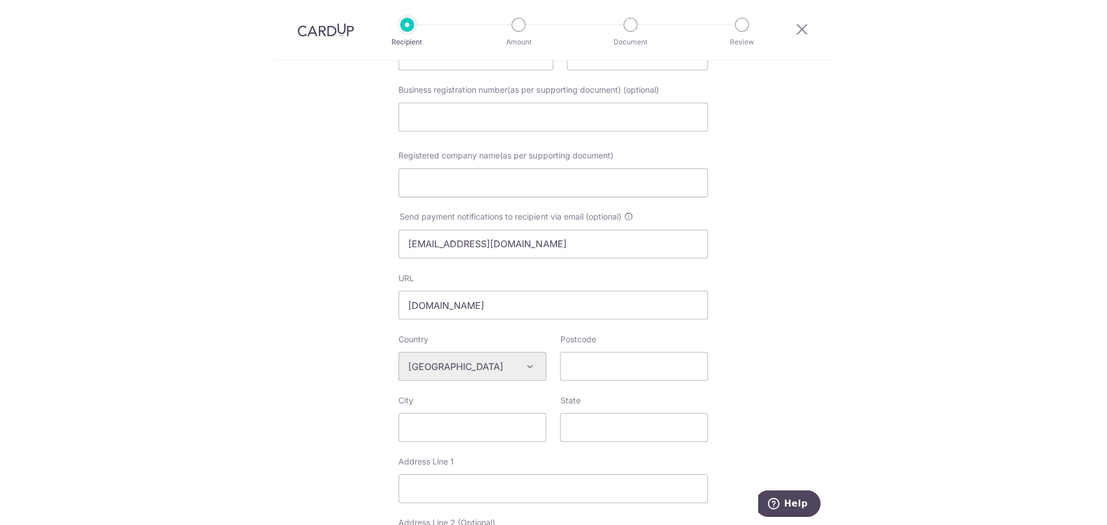
scroll to position [174, 0]
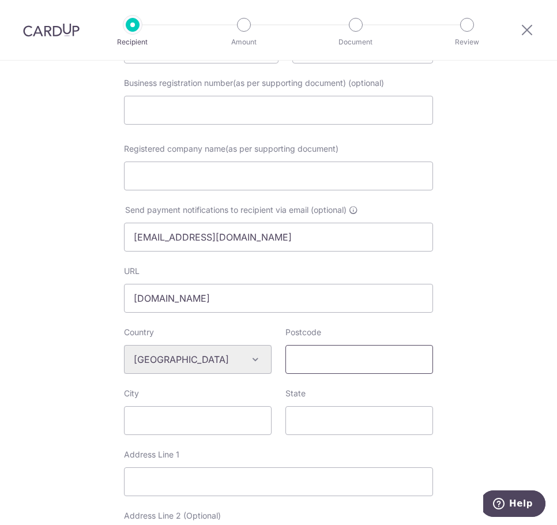
click at [326, 363] on input "Postcode" at bounding box center [359, 359] width 148 height 29
click at [476, 352] on div "Who would you like to pay? Your recipient does not need a CardUp account to rec…" at bounding box center [278, 379] width 557 height 984
click at [206, 423] on input "City" at bounding box center [198, 420] width 148 height 29
click at [361, 358] on input "1202" at bounding box center [359, 359] width 148 height 29
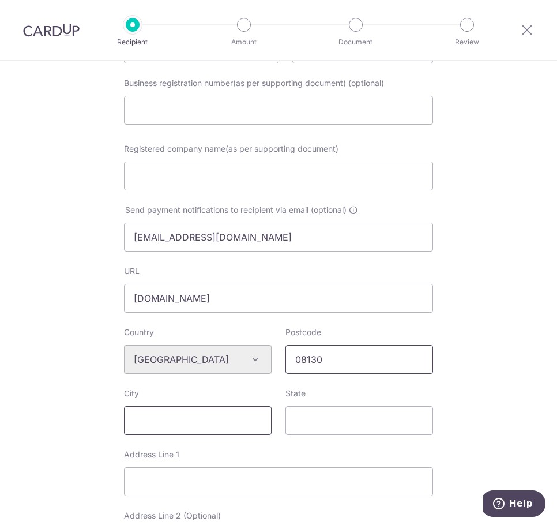
type input "08130"
click at [176, 415] on input "City" at bounding box center [198, 420] width 148 height 29
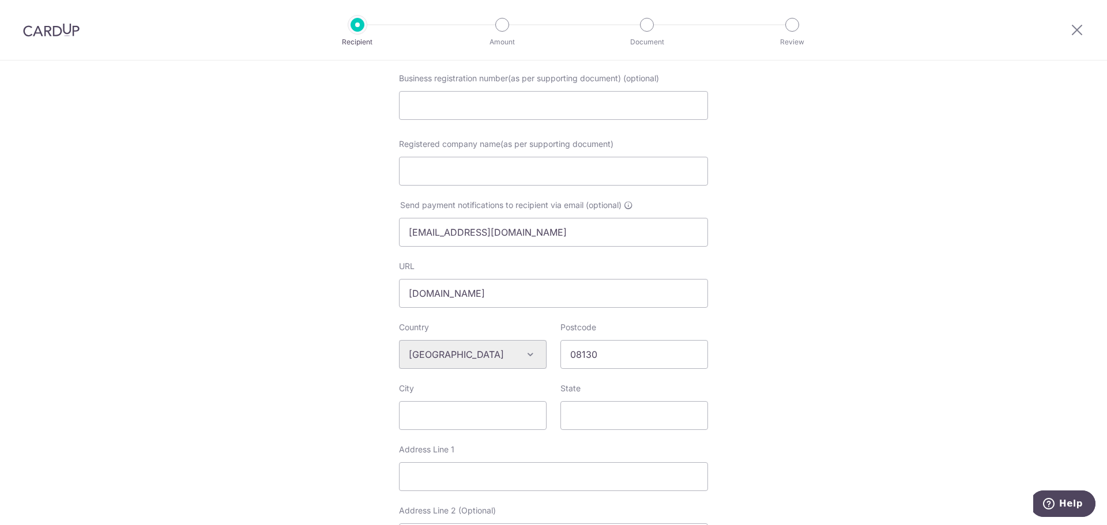
click at [848, 210] on div "Who would you like to pay? Your recipient does not need a CardUp account to rec…" at bounding box center [553, 376] width 1107 height 979
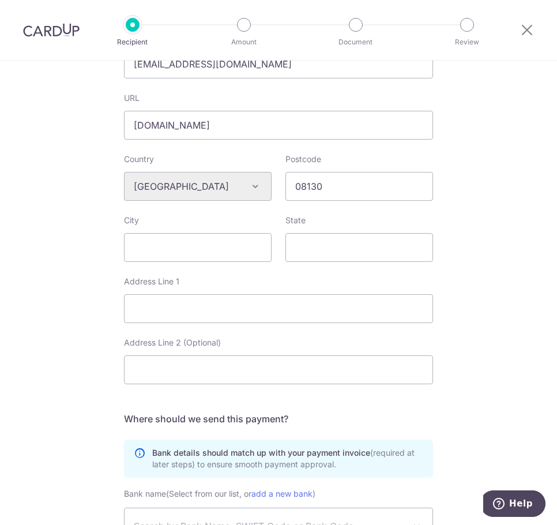
scroll to position [289, 0]
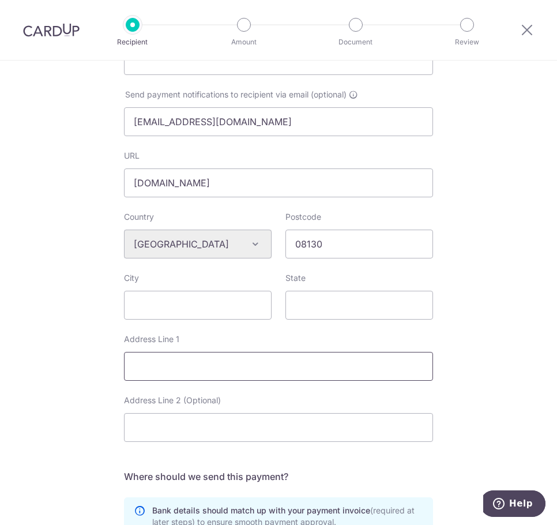
click at [212, 364] on input "Address Line 1" at bounding box center [278, 366] width 309 height 29
paste input "Konstitucijos ave. 21B 08130, Vilnius, Lithuania"
type input "Konstitucijos ave. 21B 08130, Vilnius, Lithuania"
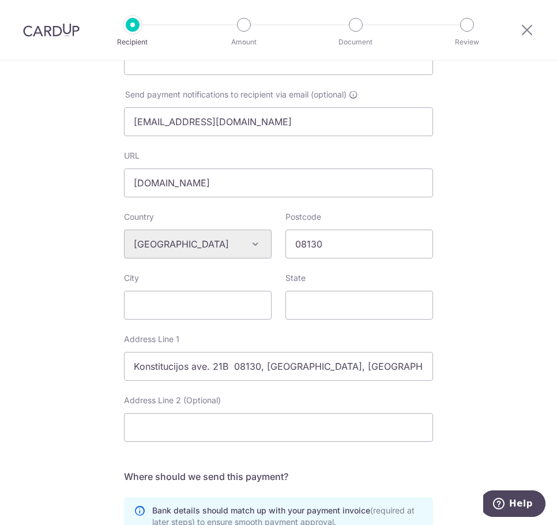
click at [484, 325] on div "Who would you like to pay? Your recipient does not need a CardUp account to rec…" at bounding box center [278, 264] width 557 height 984
click at [150, 366] on input "Konstitucijos ave. 21B 08130, Vilnius, Lithuania" at bounding box center [278, 366] width 309 height 29
click at [166, 366] on input "Konstitucijos ave. 21B 08130, Vilnius, Lithuania" at bounding box center [278, 366] width 309 height 29
drag, startPoint x: 131, startPoint y: 367, endPoint x: 202, endPoint y: 368, distance: 70.9
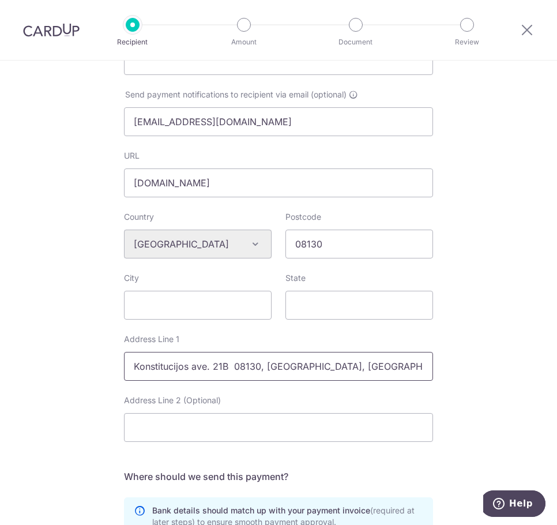
click at [202, 368] on input "Konstitucijos ave. 21B 08130, Vilnius, Lithuania" at bounding box center [278, 366] width 309 height 29
click at [152, 305] on input "City" at bounding box center [198, 305] width 148 height 29
paste input "Konstitucijos ave"
type input "Konstitucijos ave"
click at [268, 368] on input "Konstitucijos ave. 21B 08130, Vilnius, Lithuania" at bounding box center [278, 366] width 309 height 29
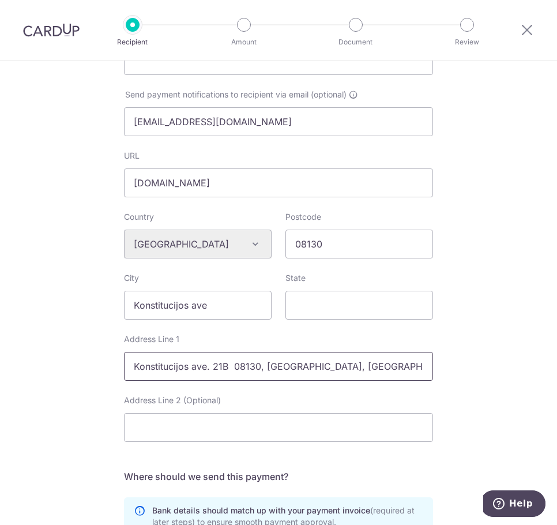
click at [268, 368] on input "Konstitucijos ave. 21B 08130, Vilnius, Lithuania" at bounding box center [278, 366] width 309 height 29
click at [328, 304] on input "State" at bounding box center [359, 305] width 148 height 29
paste input "Vilnius"
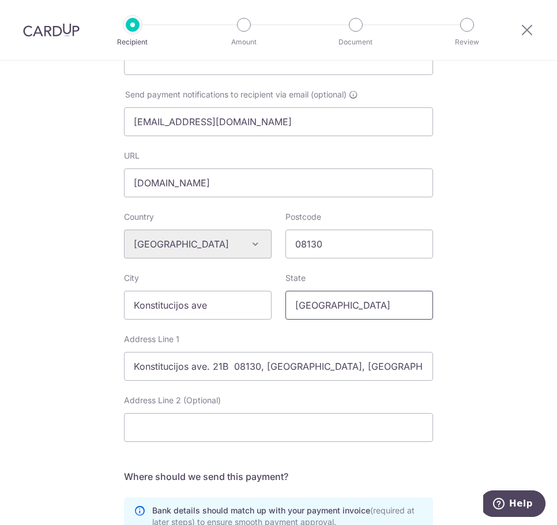
type input "Vilnius"
click at [461, 277] on div "Who would you like to pay? Your recipient does not need a CardUp account to rec…" at bounding box center [278, 264] width 557 height 984
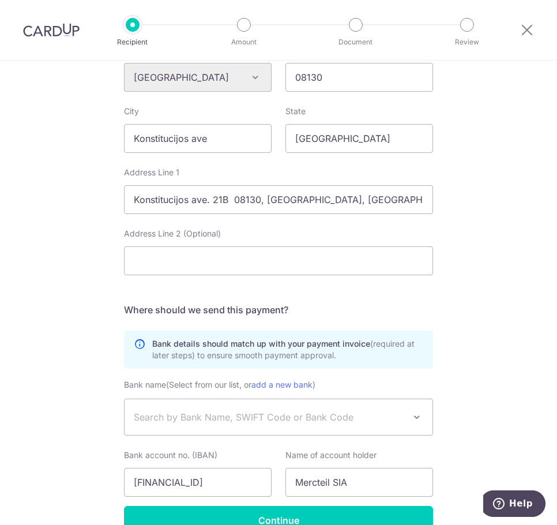
scroll to position [520, 0]
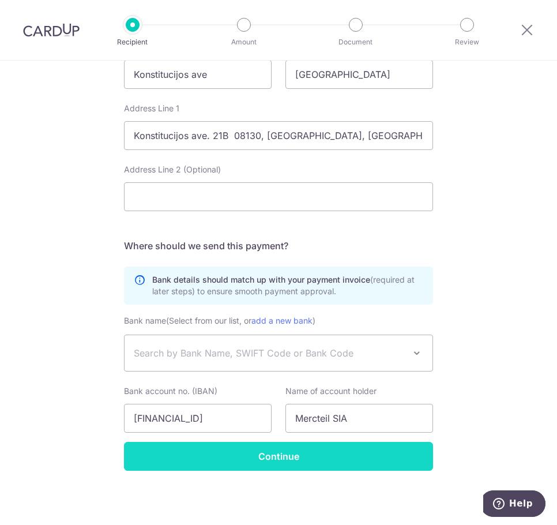
click at [273, 451] on input "Continue" at bounding box center [278, 456] width 309 height 29
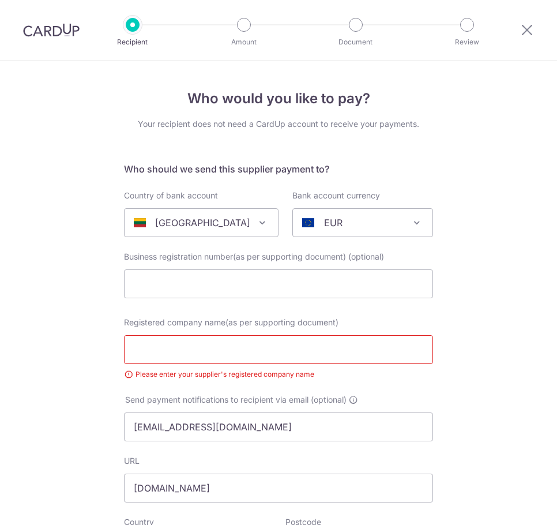
select select
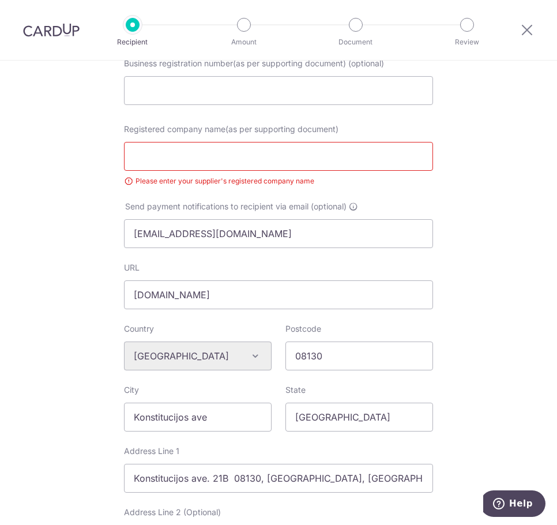
scroll to position [193, 0]
click at [171, 156] on input "Registered company name(as per supporting document)" at bounding box center [278, 156] width 309 height 29
type input "Mercteil SIA"
click at [480, 245] on div "Who would you like to pay? Your recipient does not need a CardUp account to rec…" at bounding box center [278, 390] width 557 height 1044
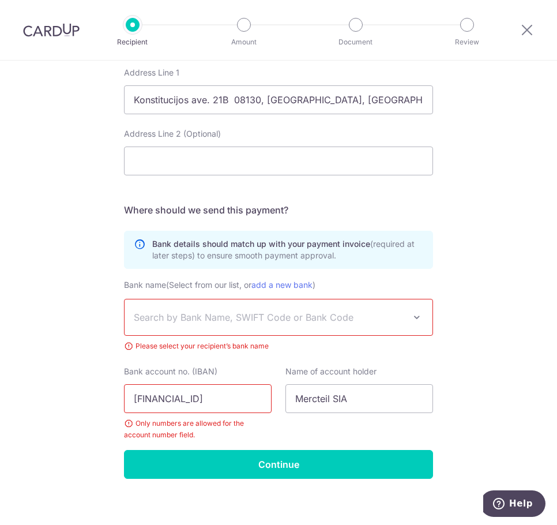
scroll to position [580, 0]
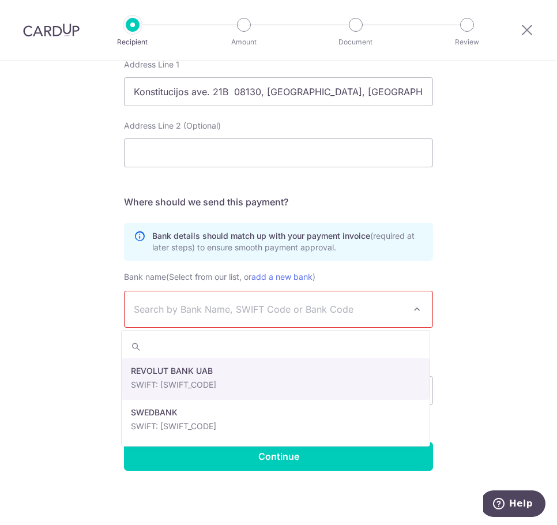
click at [178, 312] on span "Search by Bank Name, SWIFT Code or Bank Code" at bounding box center [269, 309] width 271 height 14
select select "22595"
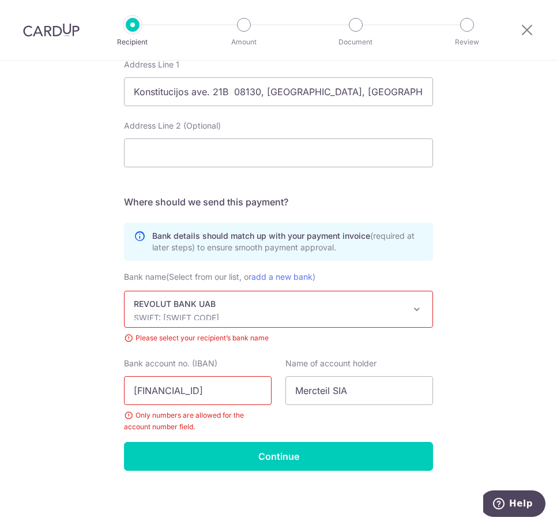
click at [77, 343] on div "Who would you like to pay? Your recipient does not need a CardUp account to rec…" at bounding box center [278, 3] width 557 height 1044
click at [141, 391] on input "LT21 3250 0062 8295 4695" at bounding box center [198, 390] width 148 height 29
click at [151, 389] on input "LT21 3250 0062 8295 4695" at bounding box center [198, 390] width 148 height 29
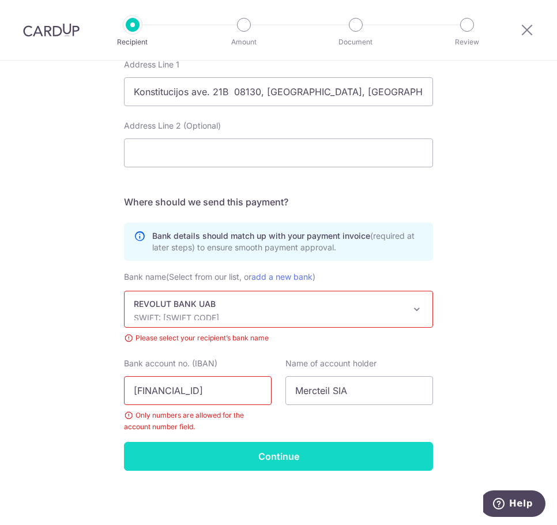
type input "LT213250006282954695"
click at [219, 461] on input "Continue" at bounding box center [278, 456] width 309 height 29
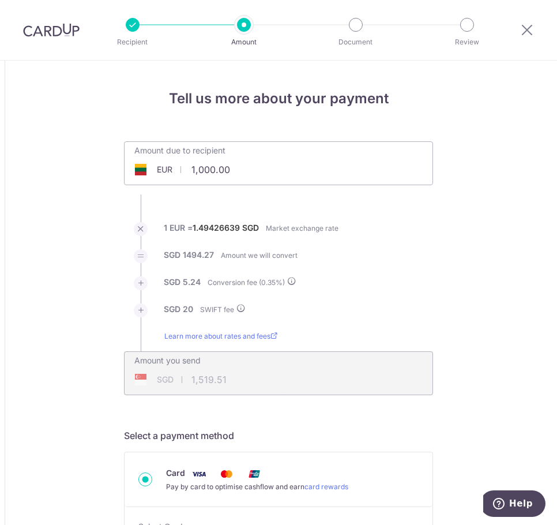
click at [257, 166] on input "1,000.00" at bounding box center [214, 169] width 178 height 27
type input "20,300.00"
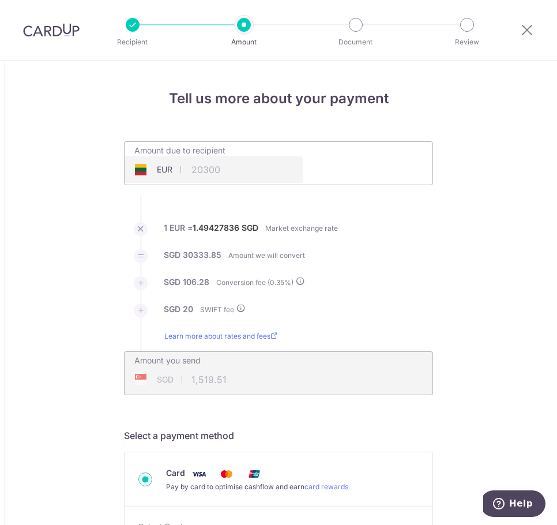
type input "30,460.13"
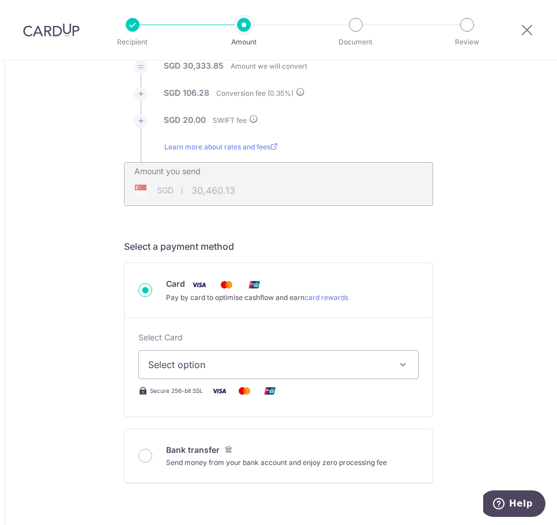
scroll to position [231, 0]
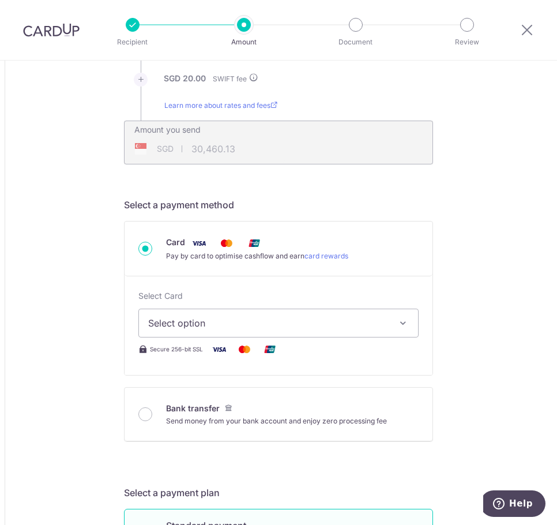
click at [397, 328] on icon "button" at bounding box center [403, 323] width 12 height 12
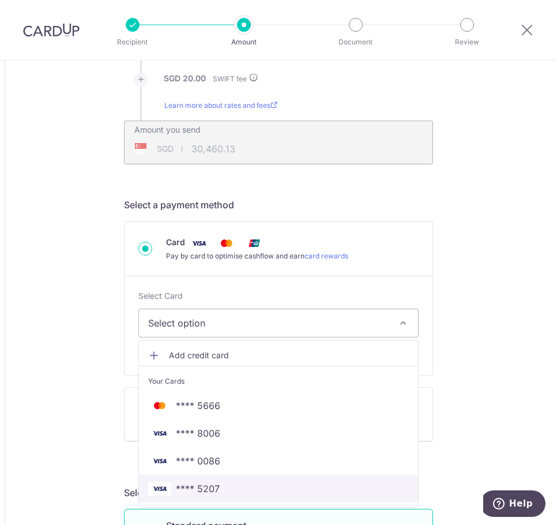
drag, startPoint x: 214, startPoint y: 487, endPoint x: 417, endPoint y: 368, distance: 235.2
click at [214, 487] on span "**** 5207" at bounding box center [198, 489] width 44 height 14
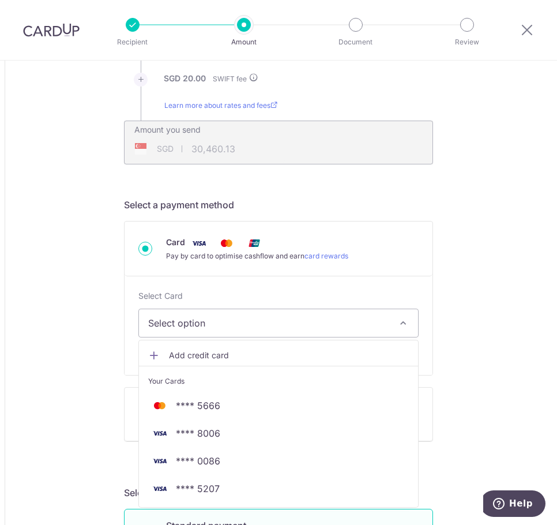
type input "20,300.00"
type input "30,460.49"
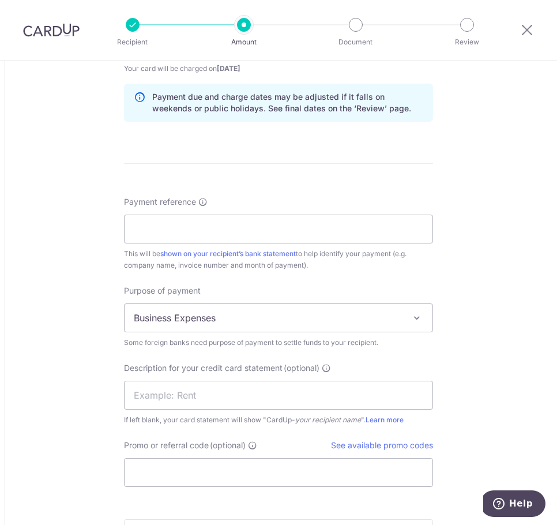
scroll to position [923, 0]
click at [173, 229] on input "Payment reference" at bounding box center [278, 228] width 309 height 29
paste input "MA-00420"
type input "MA-00420"
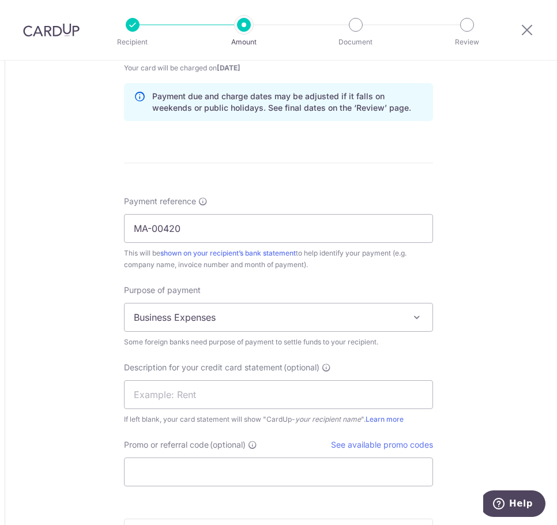
click at [400, 323] on span "Business Expenses" at bounding box center [279, 317] width 308 height 28
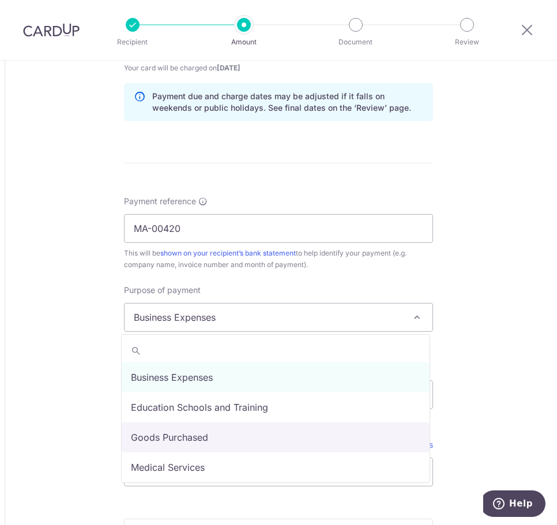
select select "Goods Purchased"
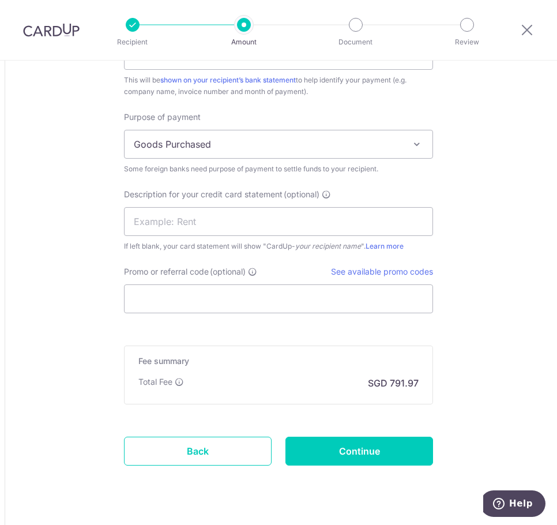
scroll to position [1123, 0]
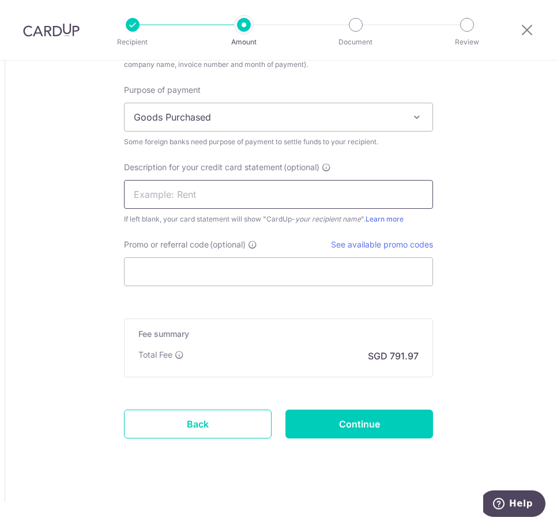
click at [234, 189] on input "text" at bounding box center [278, 194] width 309 height 29
type input "MERCTEIL"
click at [412, 247] on link "See available promo codes" at bounding box center [382, 244] width 102 height 10
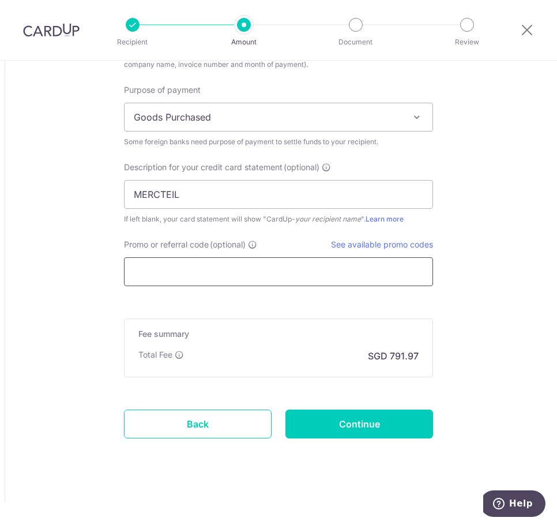
click at [217, 277] on input "Promo or referral code (optional)" at bounding box center [278, 271] width 309 height 29
click at [182, 278] on input "Promo or referral code (optional)" at bounding box center [278, 271] width 309 height 29
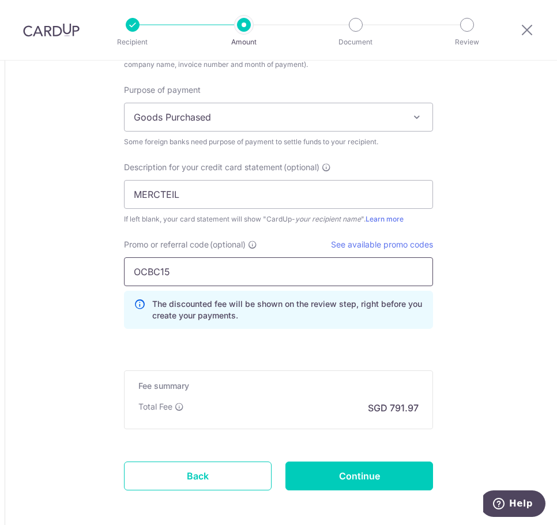
type input "OCBC15"
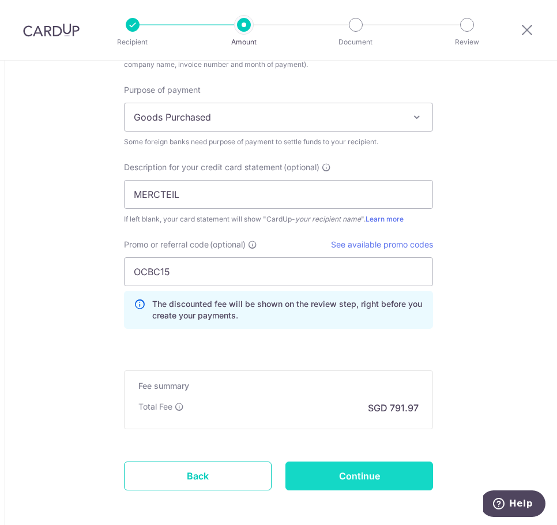
click at [363, 477] on input "Continue" at bounding box center [359, 475] width 148 height 29
type input "Create Schedule"
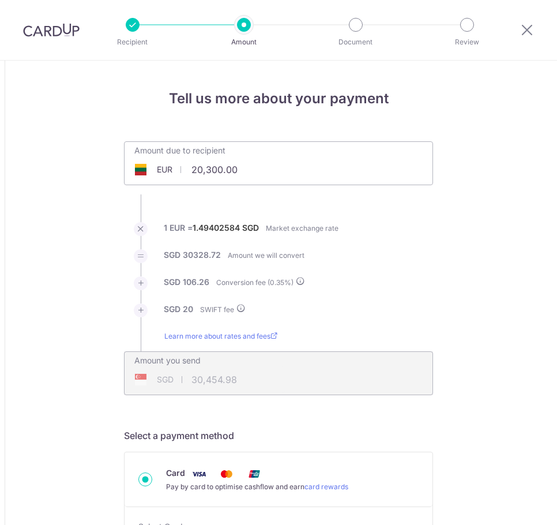
scroll to position [1191, 0]
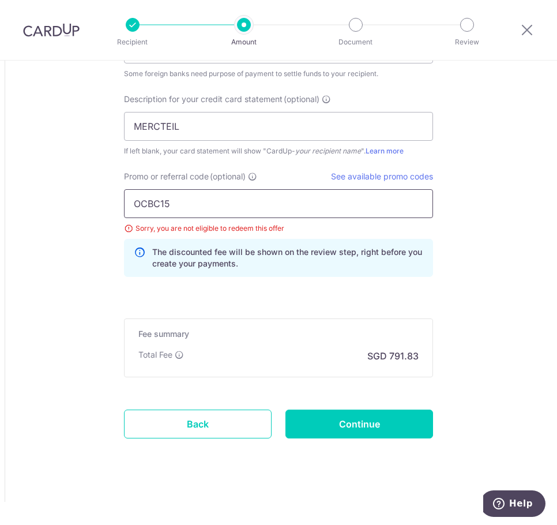
click at [146, 196] on input "OCBC15" at bounding box center [278, 203] width 309 height 29
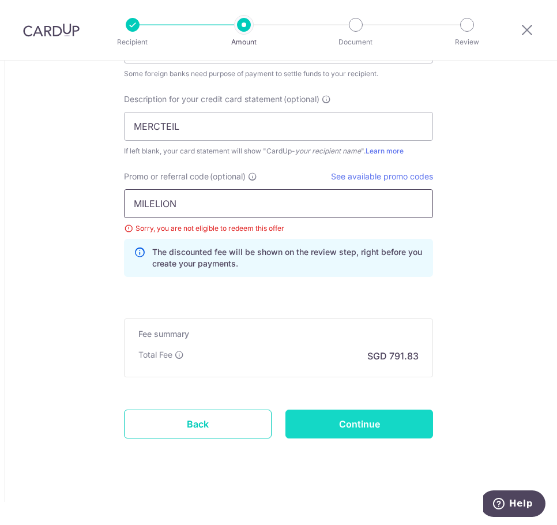
type input "MILELION"
click at [334, 421] on input "Continue" at bounding box center [359, 423] width 148 height 29
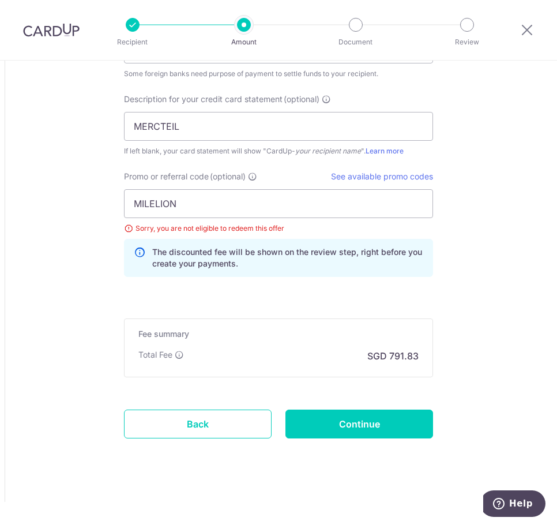
type input "Update Schedule"
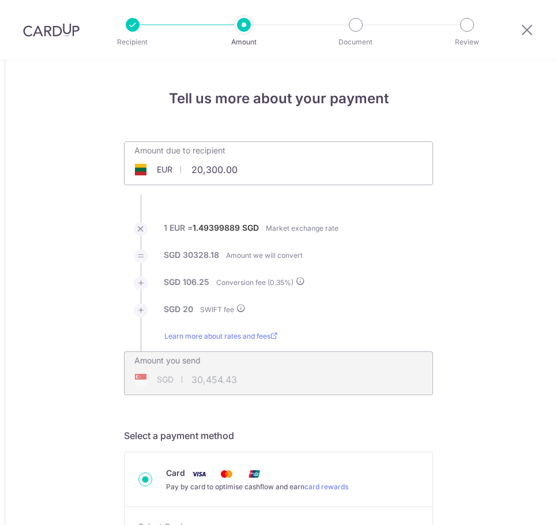
scroll to position [1191, 0]
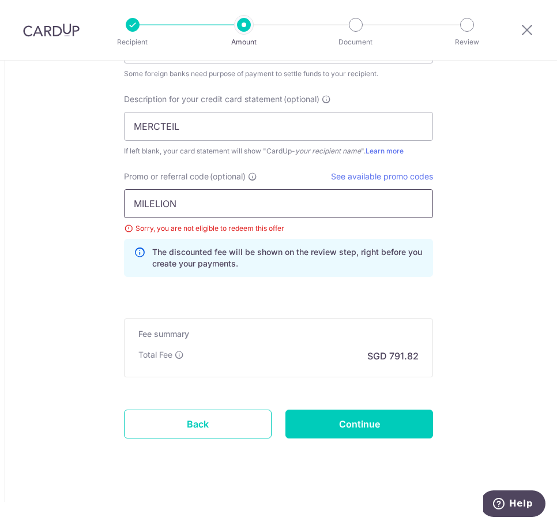
click at [173, 197] on input "MILELION" at bounding box center [278, 203] width 309 height 29
type input "OCBC18"
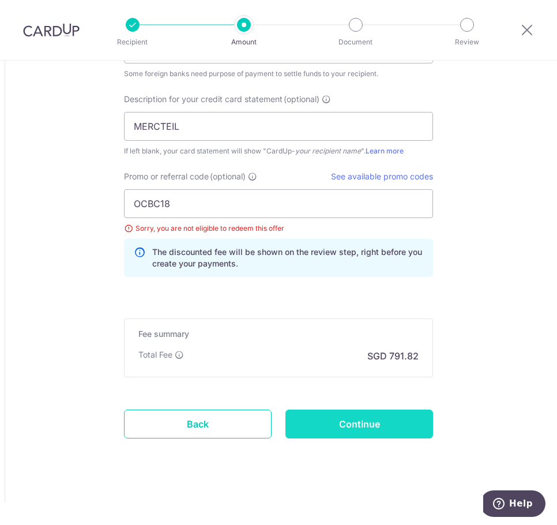
click at [341, 420] on input "Continue" at bounding box center [359, 423] width 148 height 29
type input "Update Schedule"
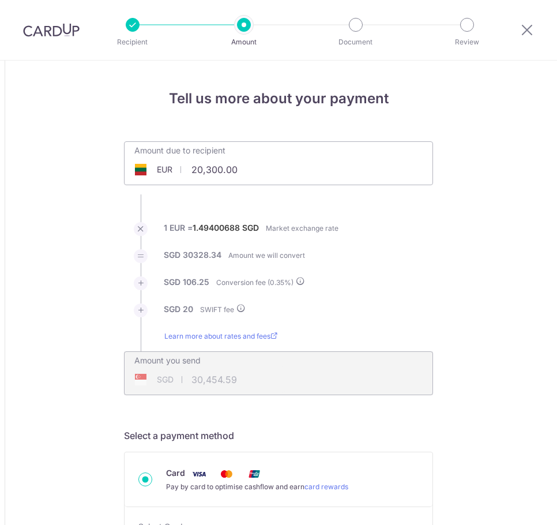
scroll to position [1191, 0]
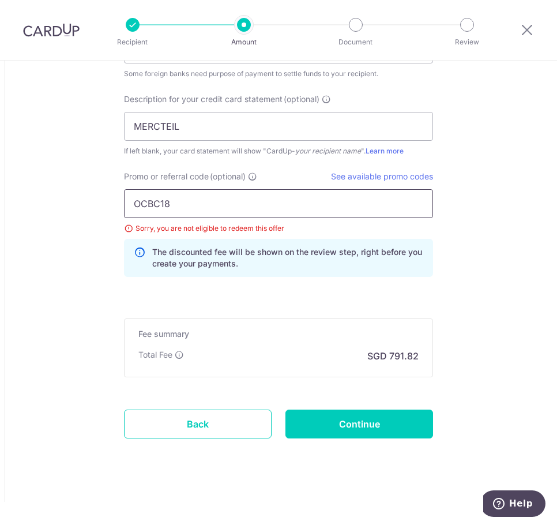
click at [161, 207] on input "OCBC18" at bounding box center [278, 203] width 309 height 29
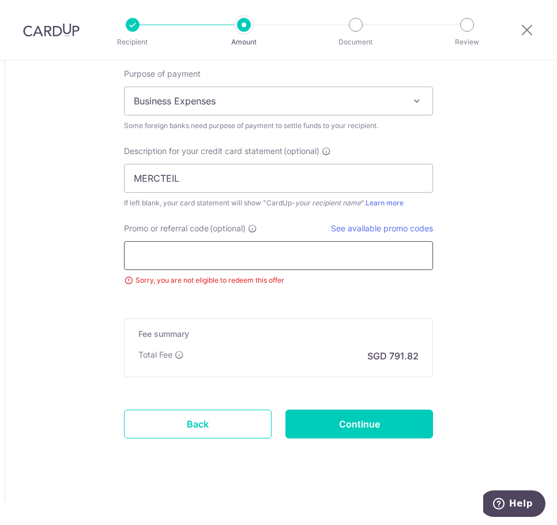
type input "b"
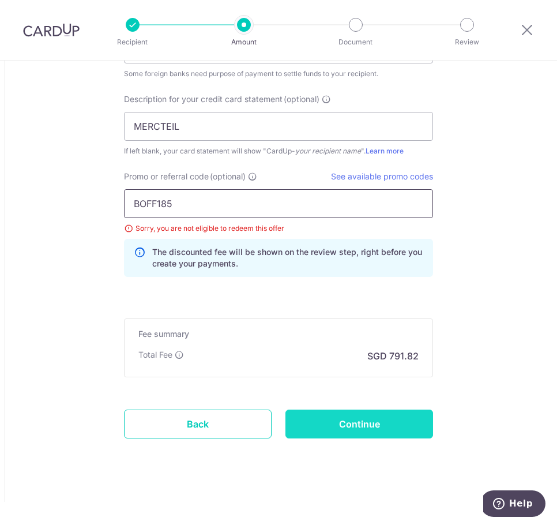
type input "BOFF185"
click at [355, 427] on input "Continue" at bounding box center [359, 423] width 148 height 29
type input "Update Schedule"
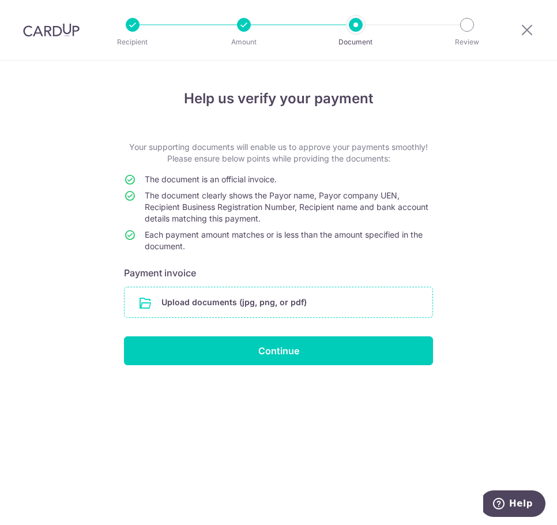
click at [283, 301] on input "file" at bounding box center [279, 302] width 308 height 30
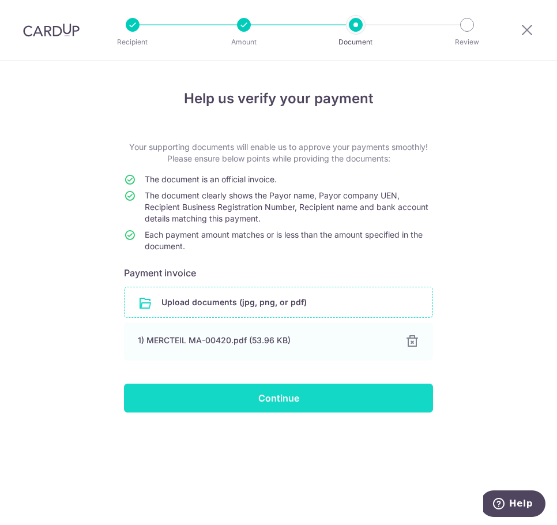
click at [377, 393] on input "Continue" at bounding box center [278, 397] width 309 height 29
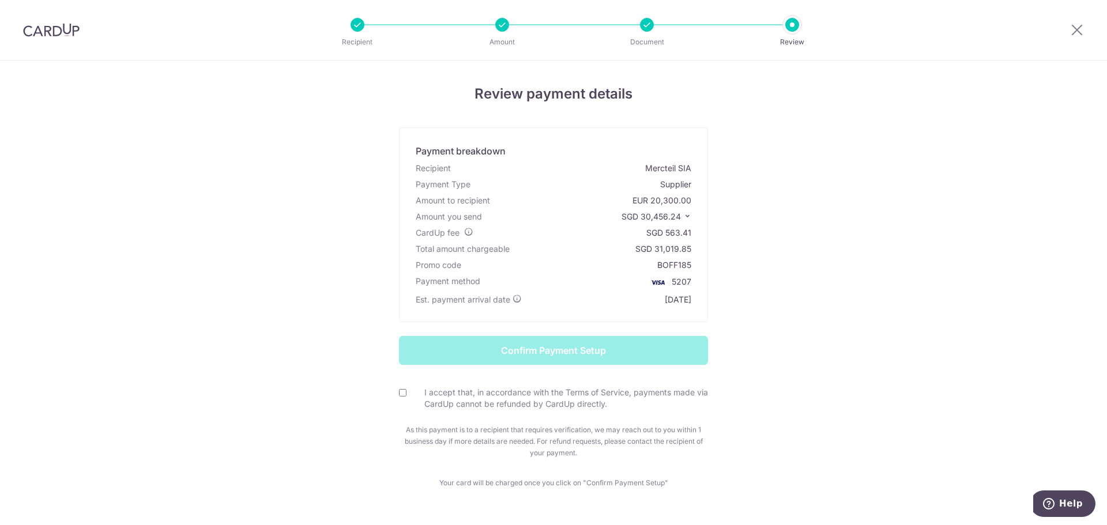
click at [403, 393] on input "I accept that, in accordance with the Terms of Service, payments made via CardU…" at bounding box center [402, 392] width 7 height 7
checkbox input "true"
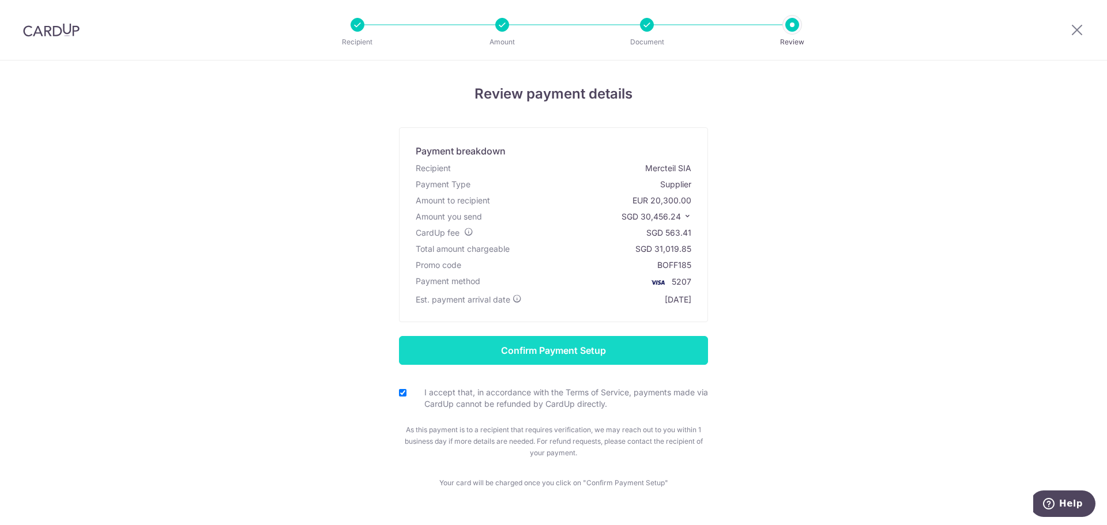
click at [576, 359] on input "Confirm Payment Setup" at bounding box center [553, 350] width 309 height 29
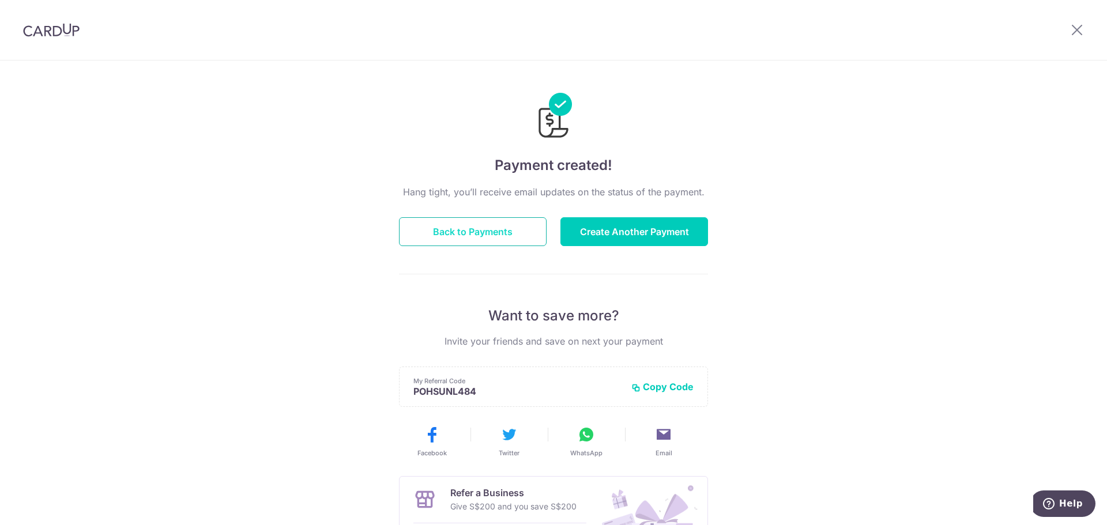
click at [509, 232] on button "Back to Payments" at bounding box center [473, 231] width 148 height 29
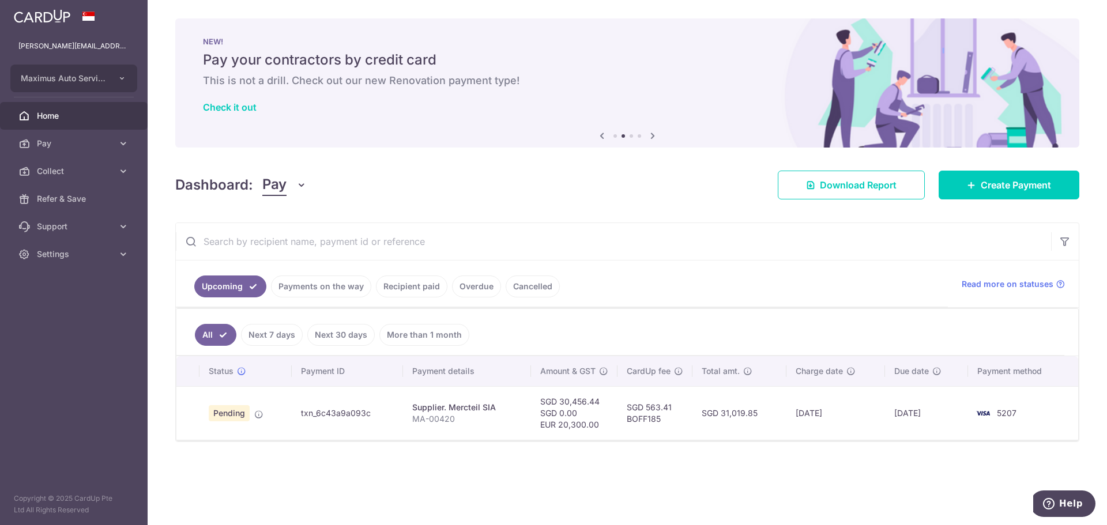
click at [234, 415] on span "Pending" at bounding box center [229, 413] width 41 height 16
click at [620, 410] on td "SGD 563.41 BOFF185" at bounding box center [655, 413] width 75 height 54
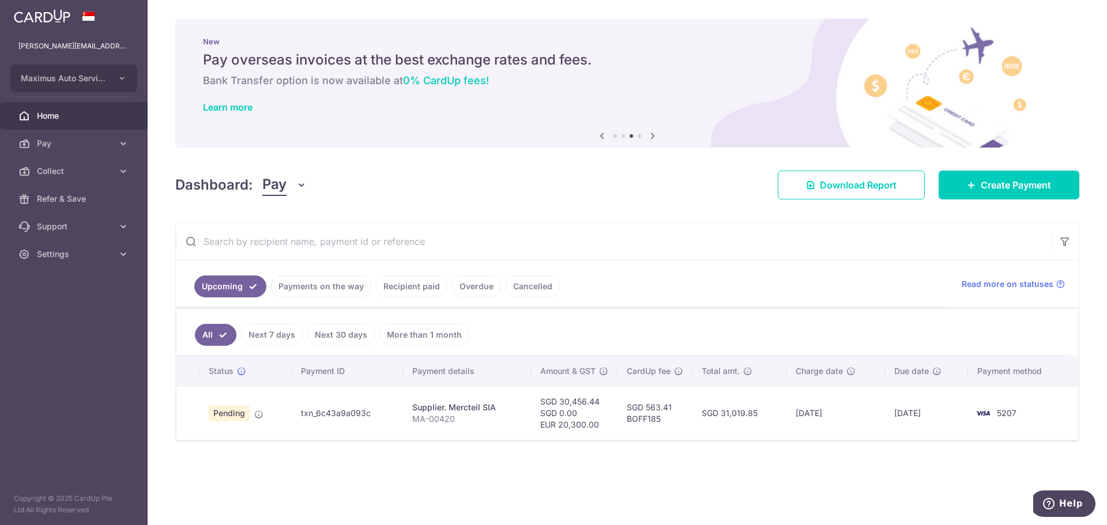
click at [433, 480] on div "× Pause Schedule Pause all future payments in this series Pause just this one p…" at bounding box center [628, 262] width 960 height 525
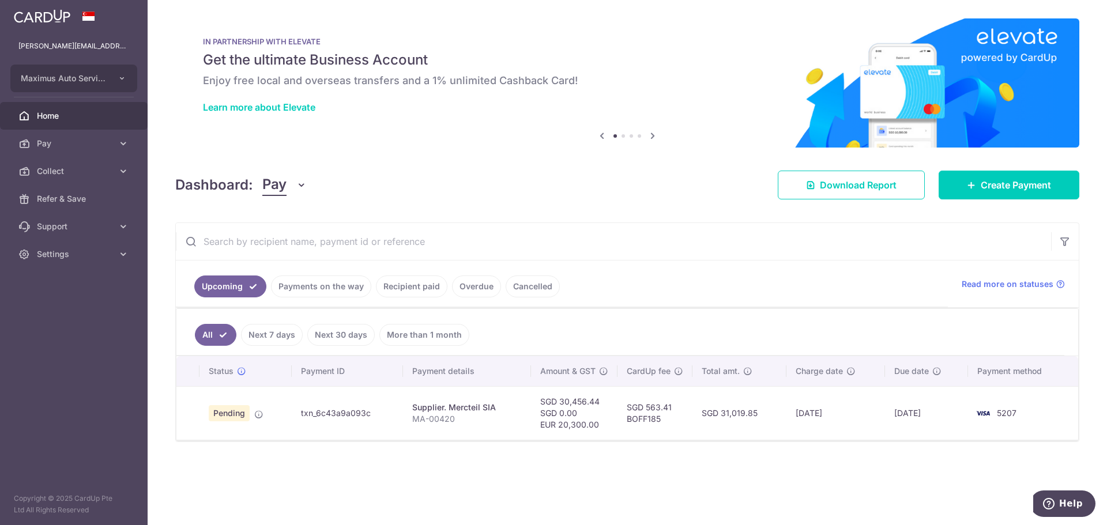
click at [221, 416] on span "Pending" at bounding box center [229, 413] width 41 height 16
click at [398, 411] on td "txn_6c43a9a093c" at bounding box center [347, 413] width 111 height 54
